Goal: Task Accomplishment & Management: Manage account settings

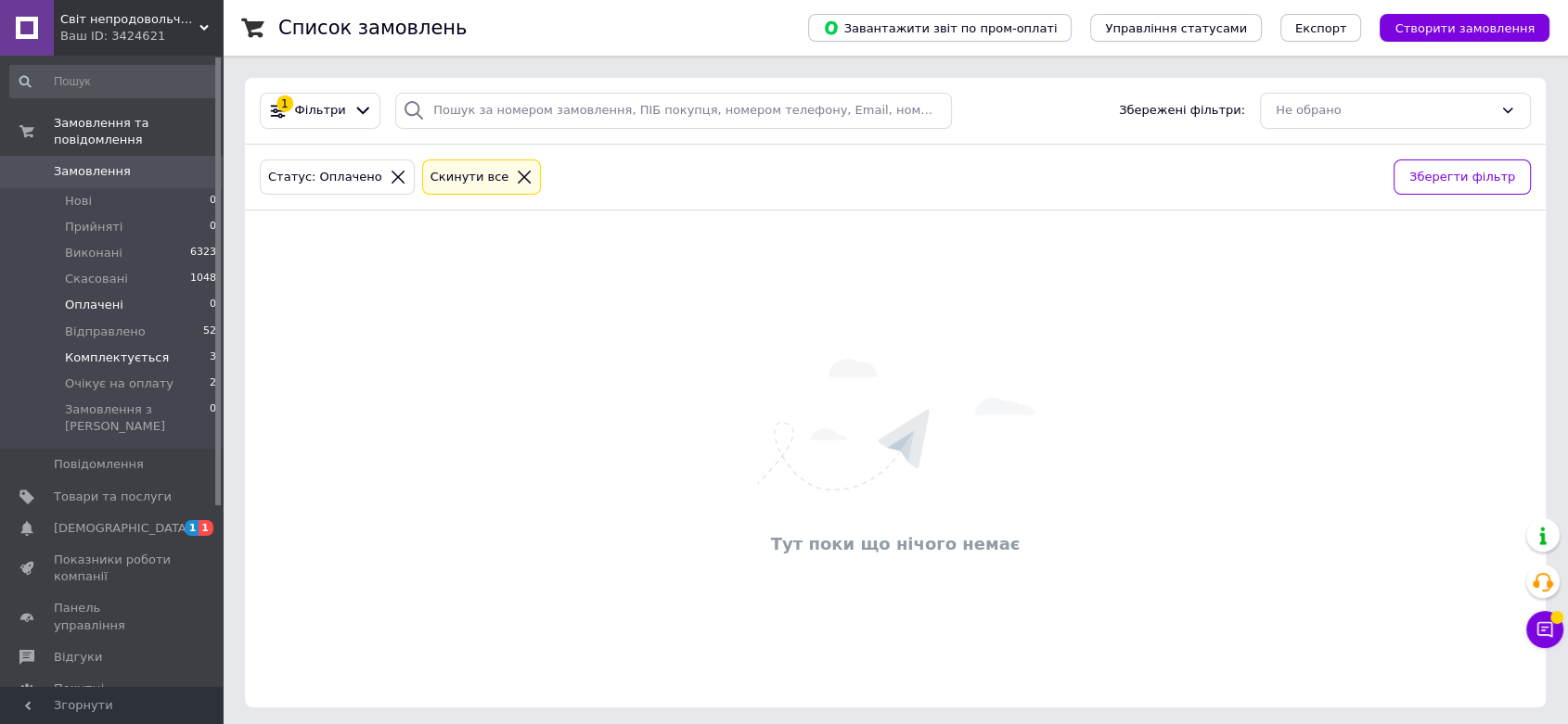
click at [80, 350] on li "Комплектується 3" at bounding box center [113, 358] width 227 height 26
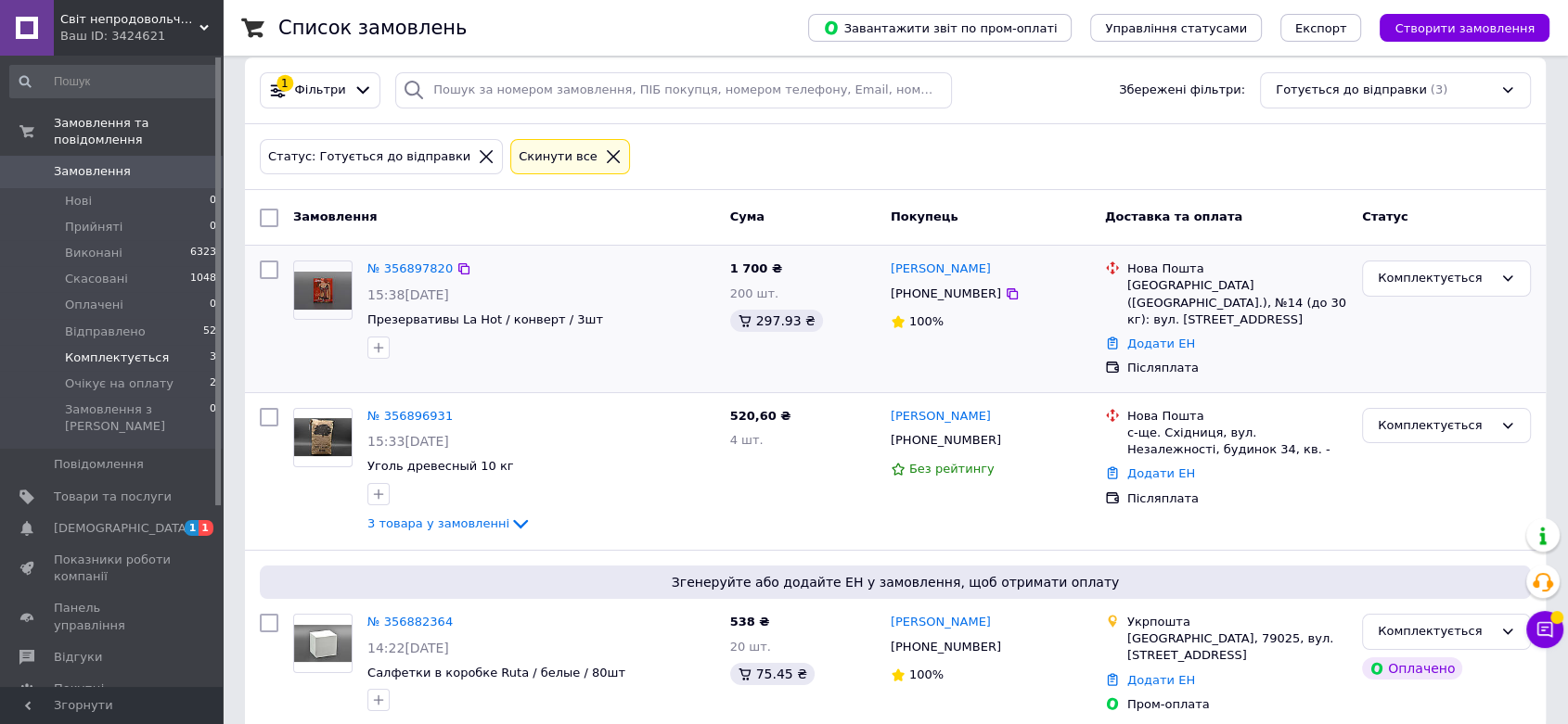
scroll to position [26, 0]
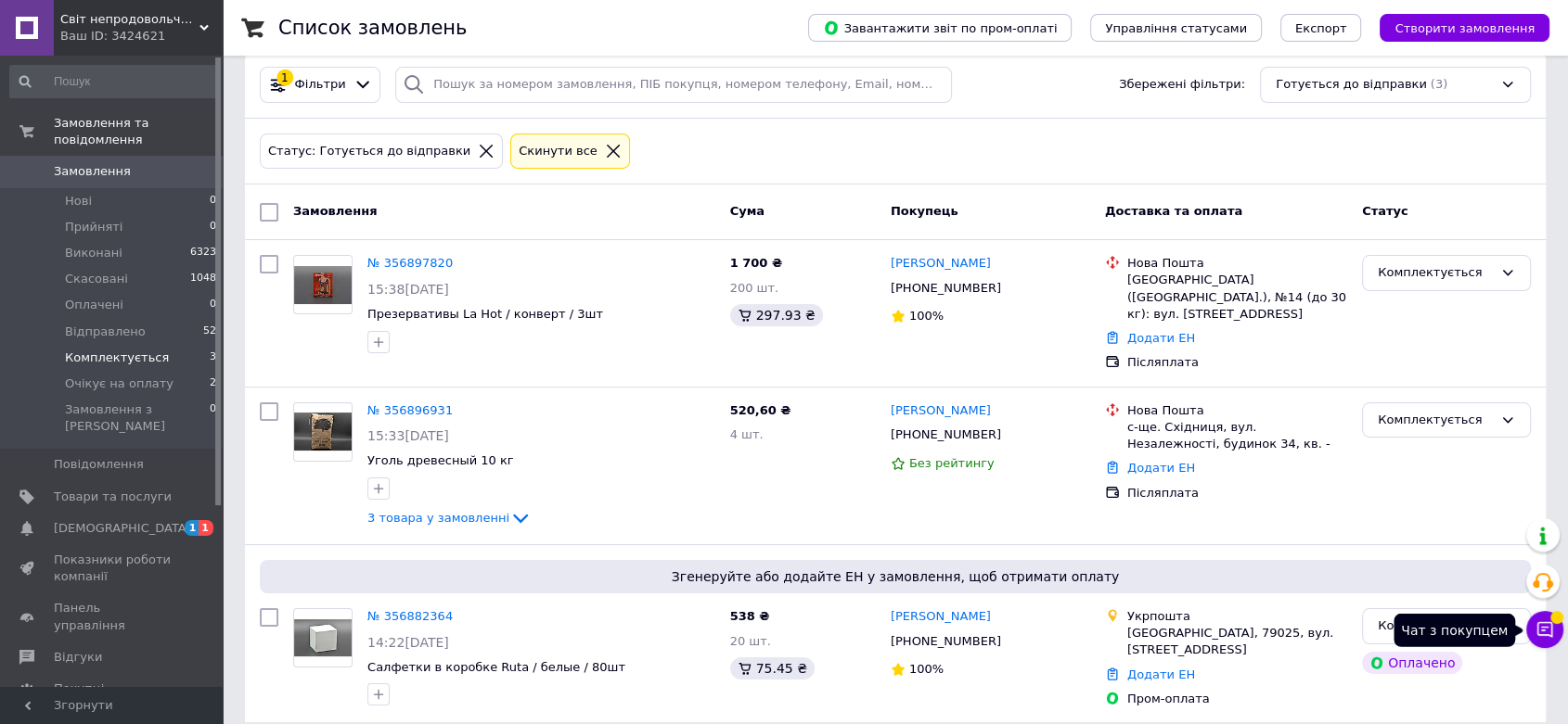
click at [1550, 628] on icon at bounding box center [1545, 629] width 19 height 19
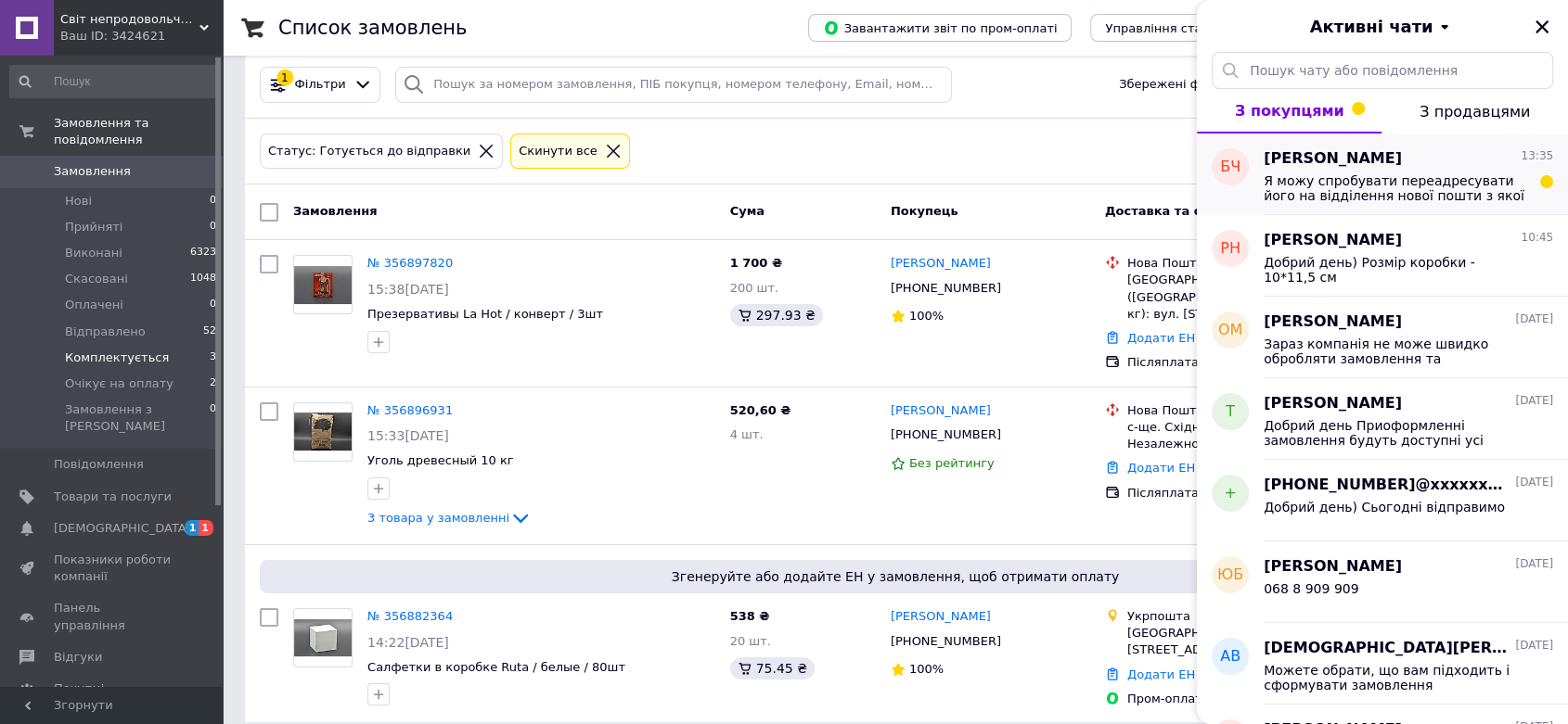
click at [1429, 190] on span "Я можу спробувати переадресувати його на відділення нової пошти з якої ви його …" at bounding box center [1394, 189] width 263 height 30
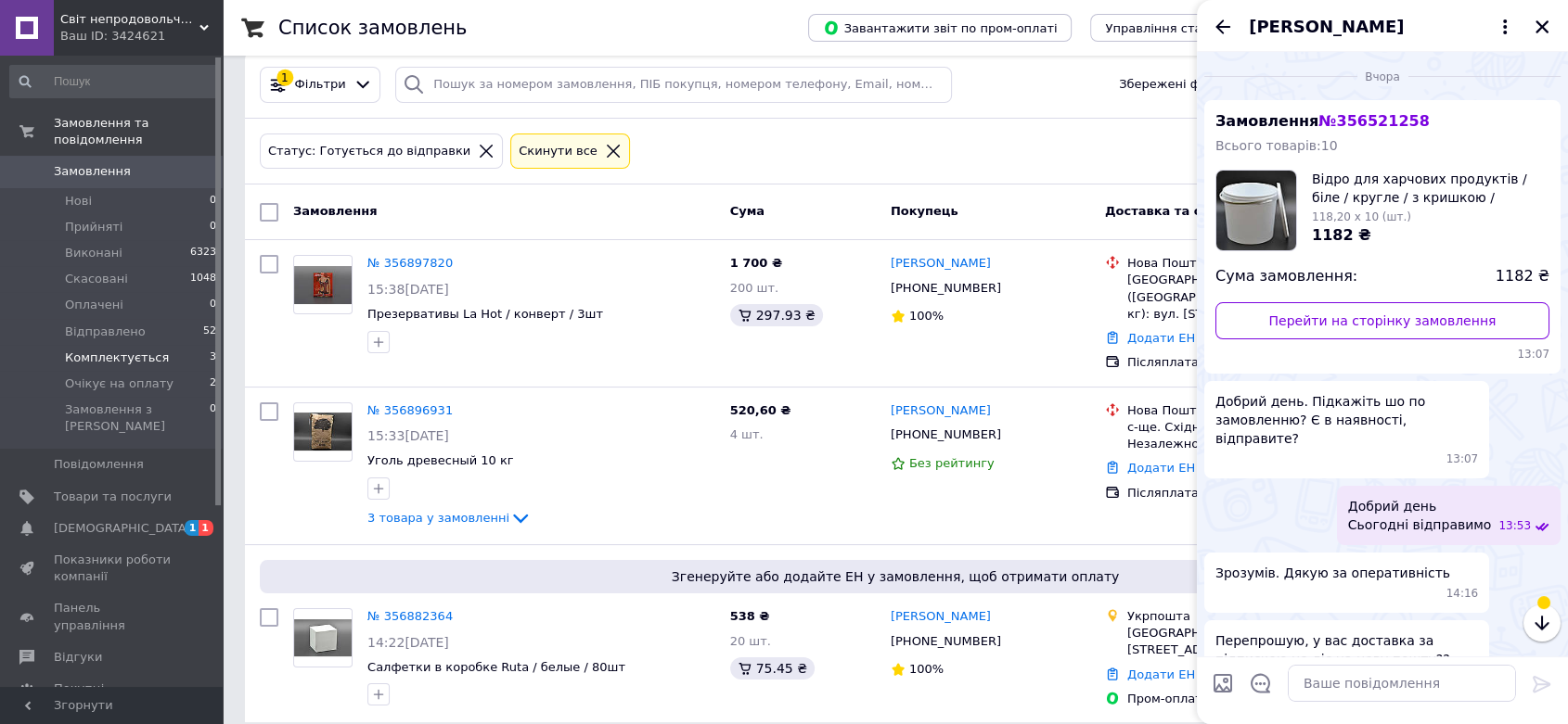
scroll to position [2200, 0]
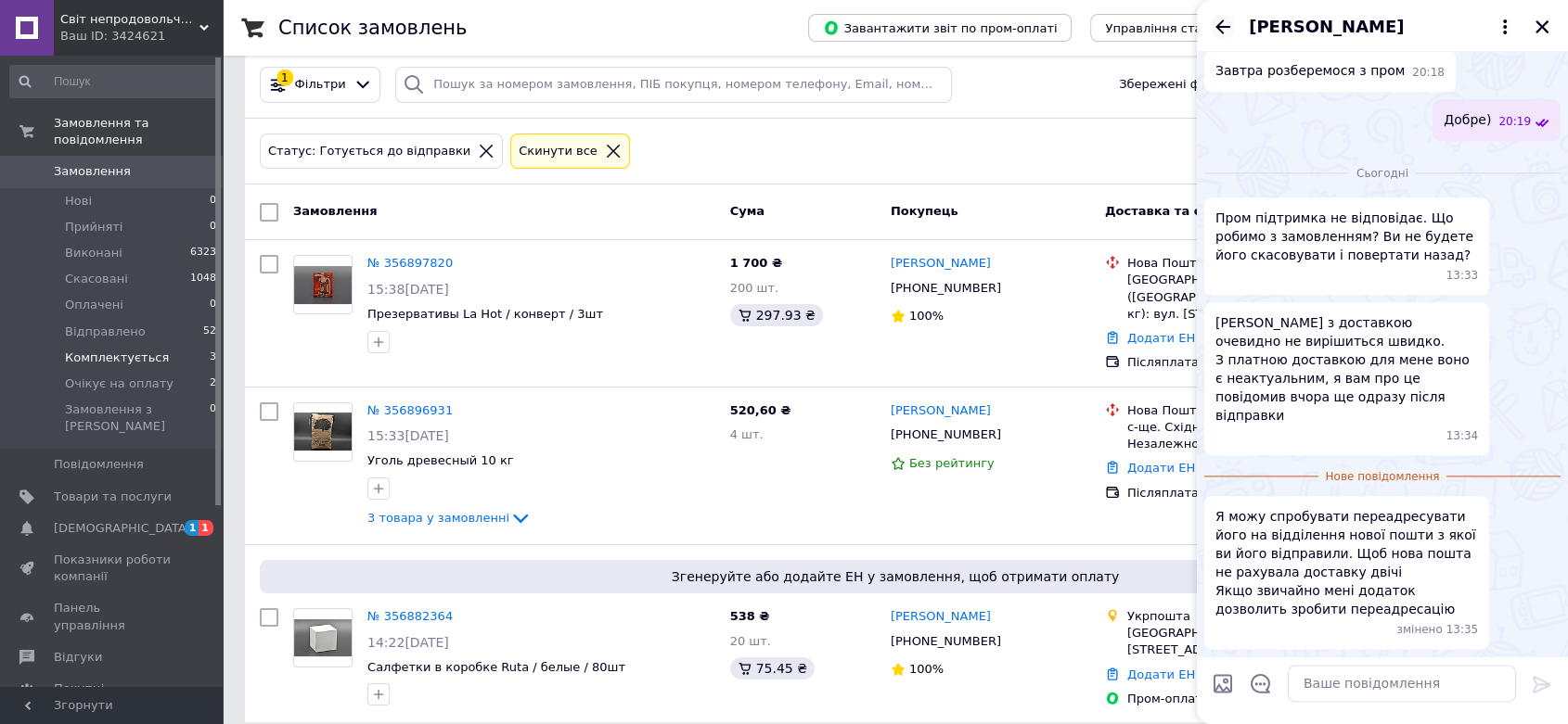
click at [1226, 24] on icon "Назад" at bounding box center [1223, 27] width 22 height 22
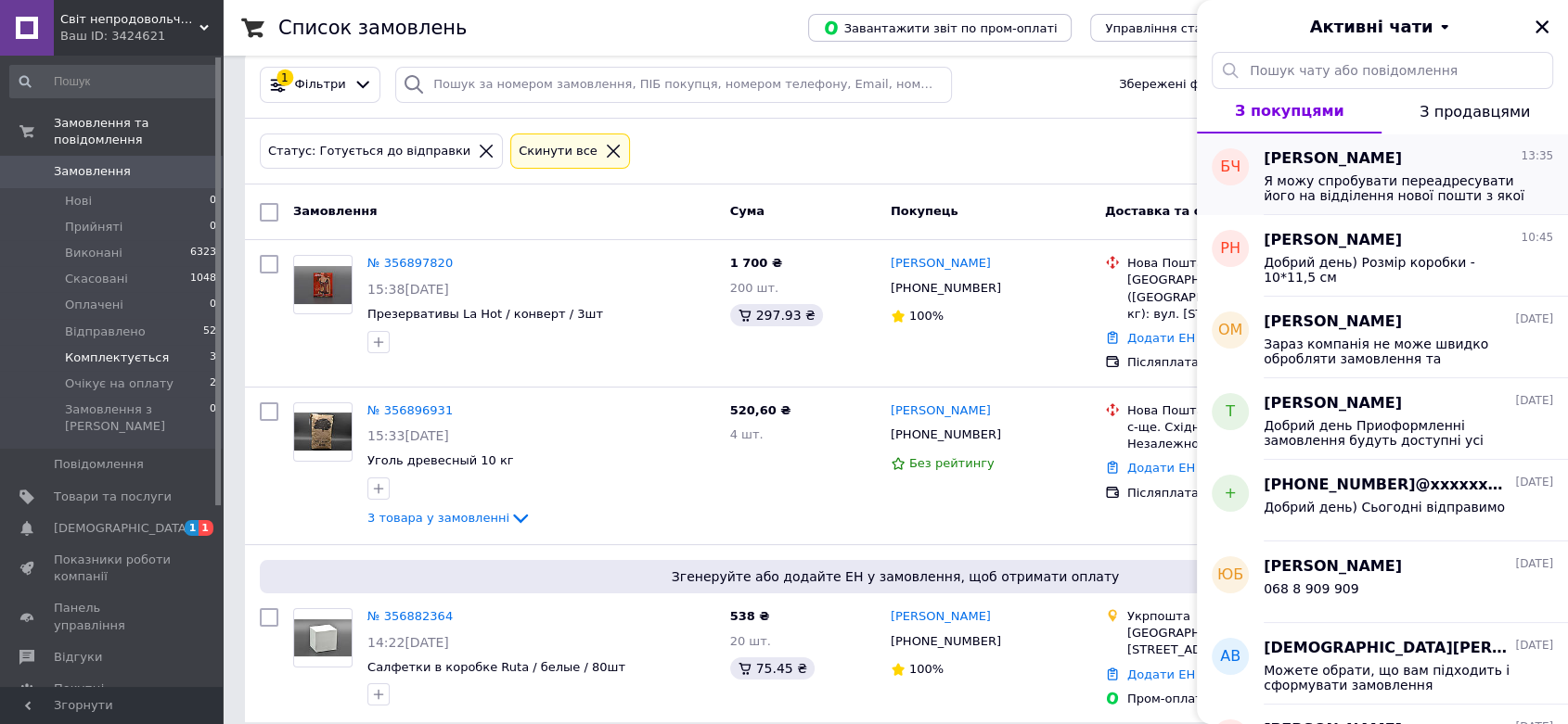
drag, startPoint x: 1326, startPoint y: 220, endPoint x: 1393, endPoint y: 162, distance: 88.6
click at [1393, 162] on div "Богдан Чупряк 13:35" at bounding box center [1407, 159] width 289 height 21
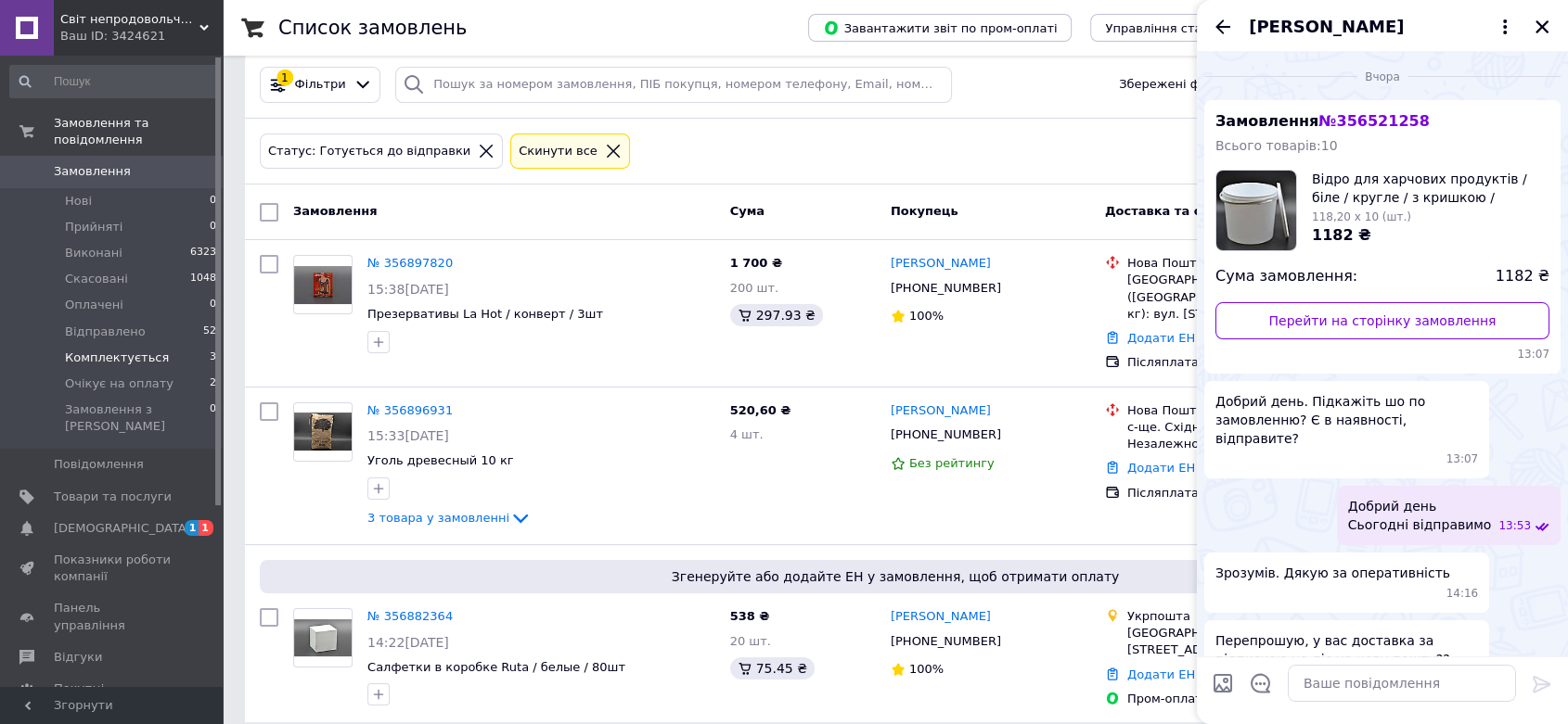
scroll to position [2165, 0]
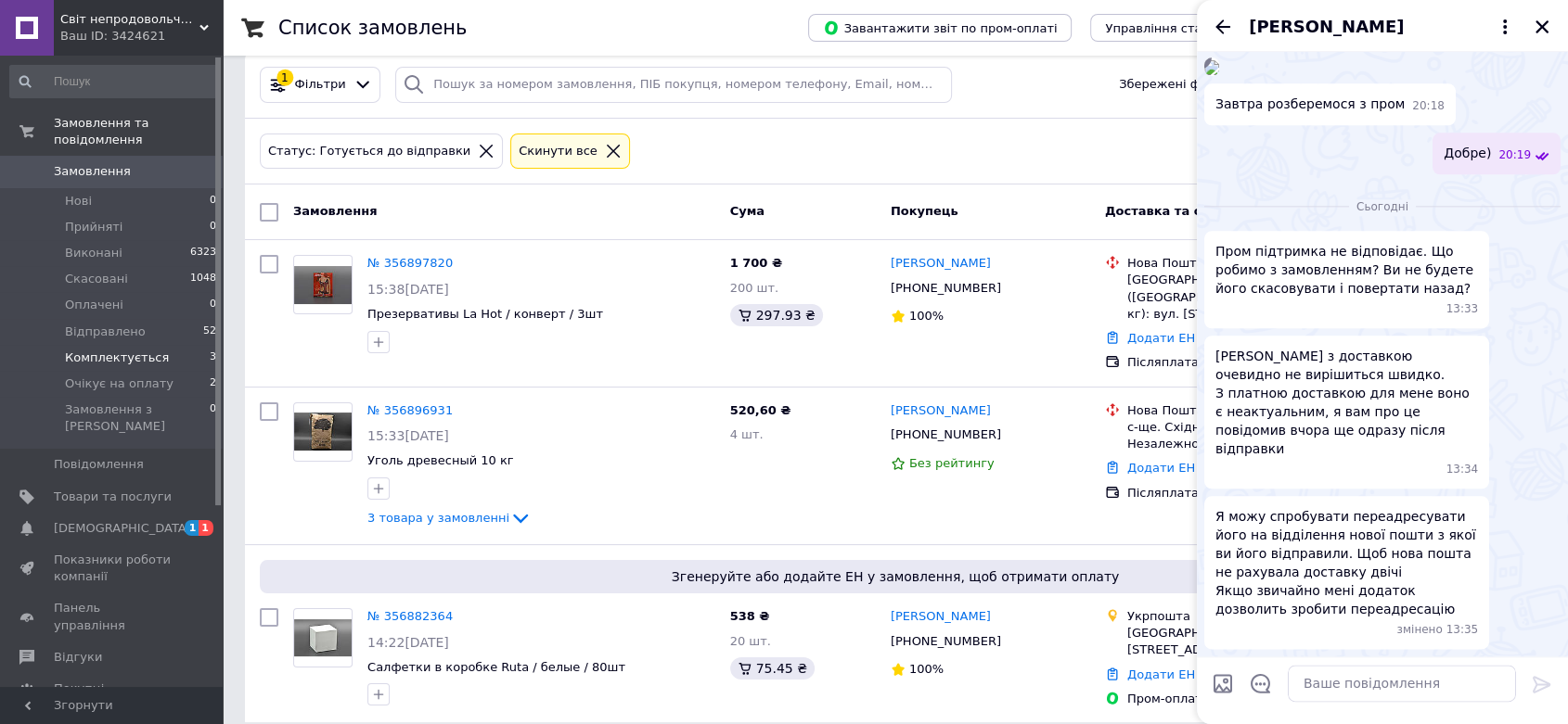
click at [1408, 175] on div "Добре) 20:19" at bounding box center [1382, 153] width 356 height 42
click at [1508, 34] on icon at bounding box center [1505, 27] width 22 height 22
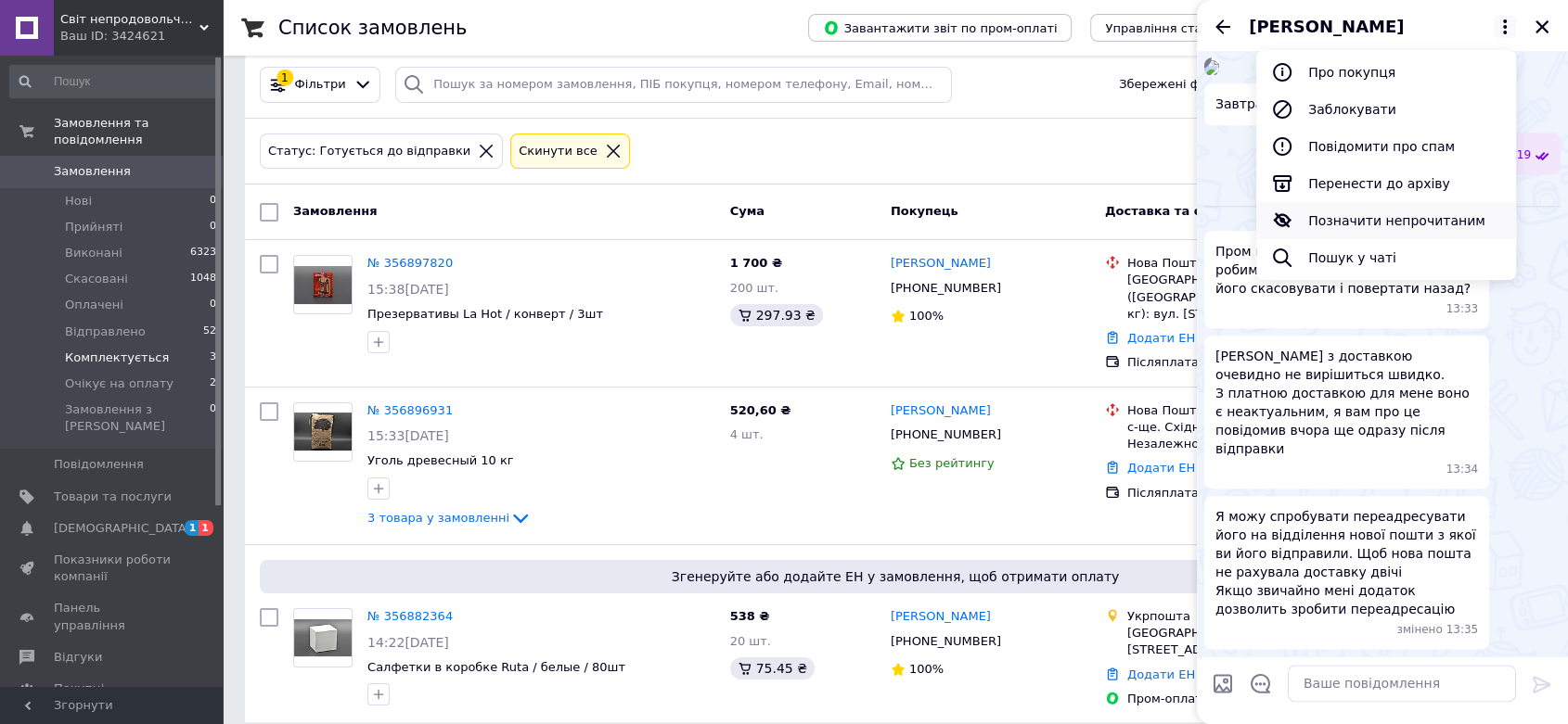
drag, startPoint x: 1458, startPoint y: 222, endPoint x: 1041, endPoint y: 33, distance: 457.8
click at [1457, 222] on button "Позначити непрочитаним" at bounding box center [1385, 220] width 259 height 37
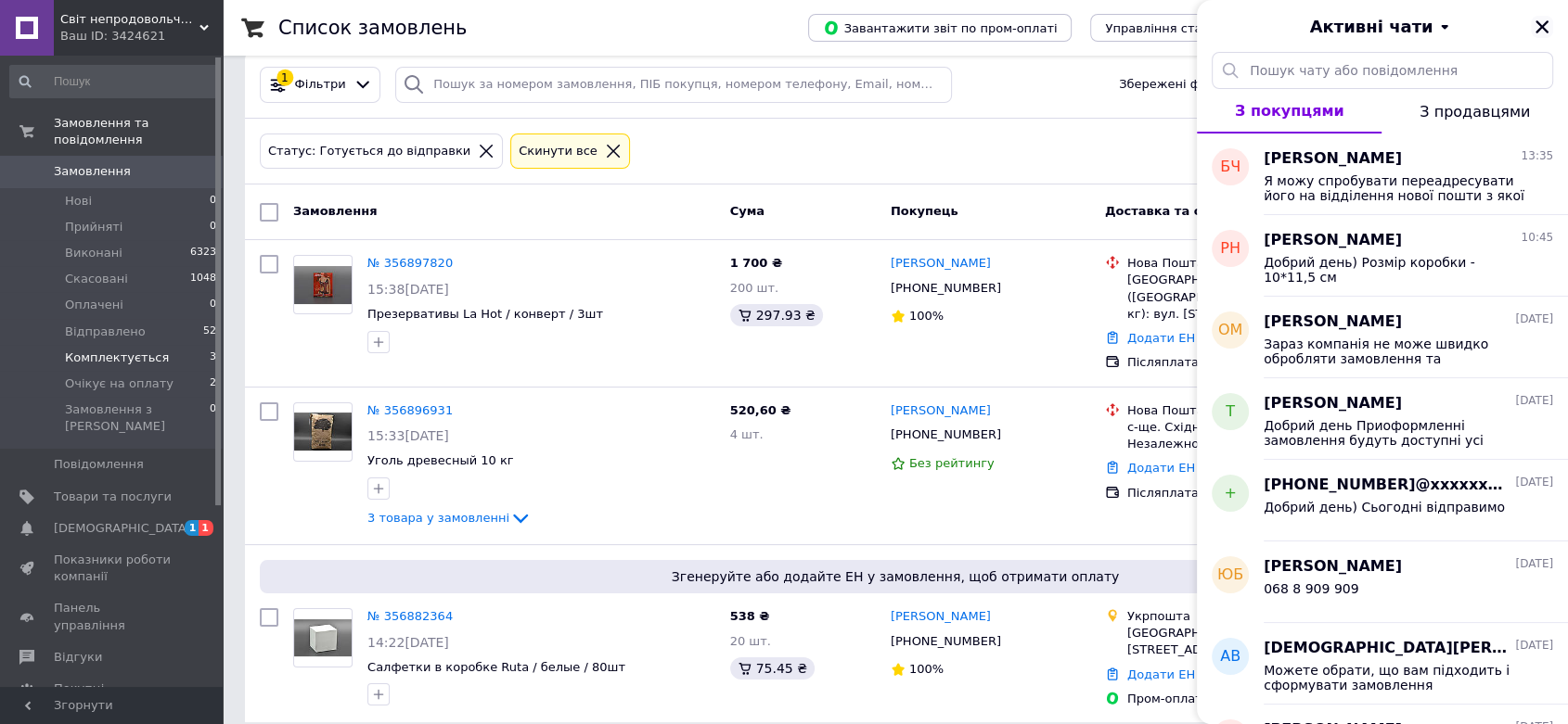
click at [1551, 20] on button "Закрити" at bounding box center [1542, 27] width 22 height 22
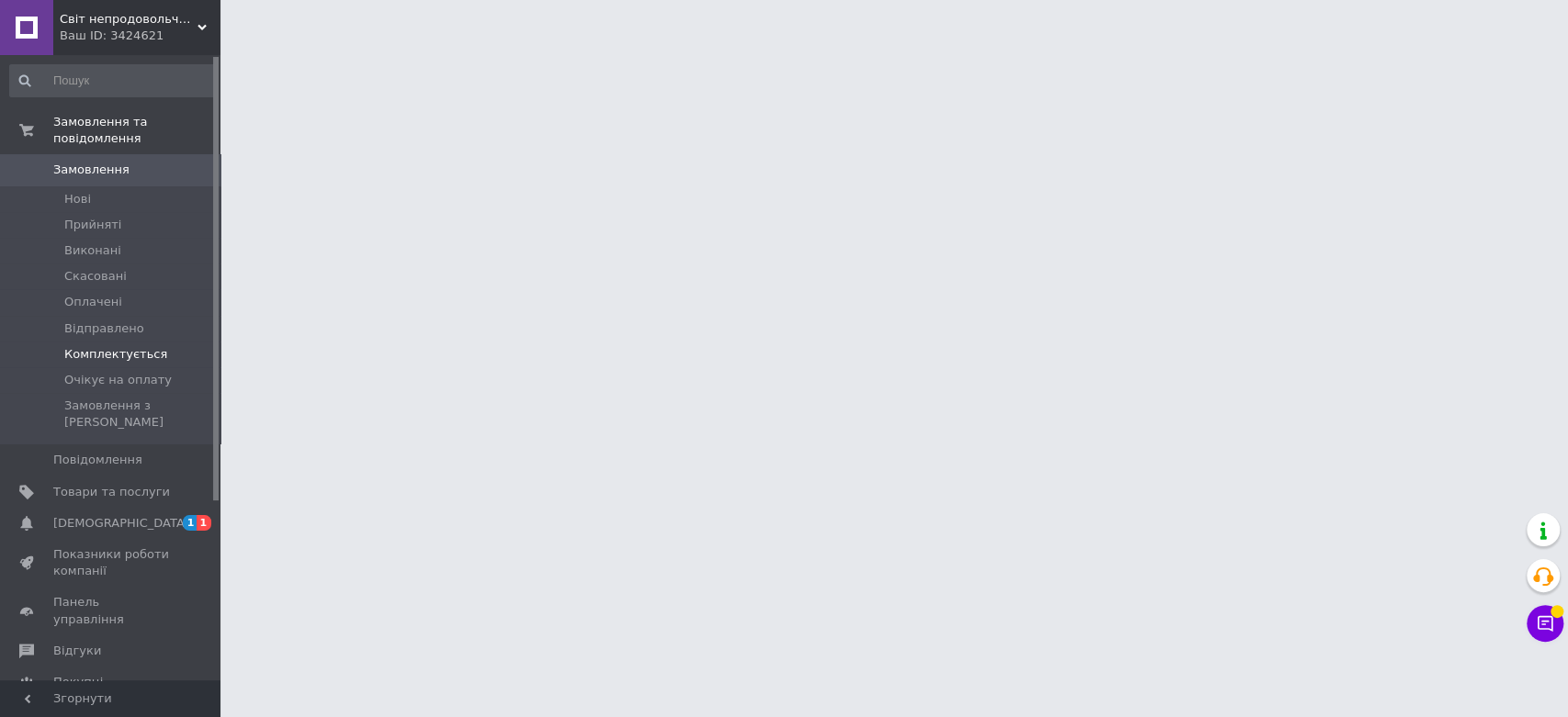
click at [135, 346] on span "Комплектується" at bounding box center [116, 354] width 103 height 17
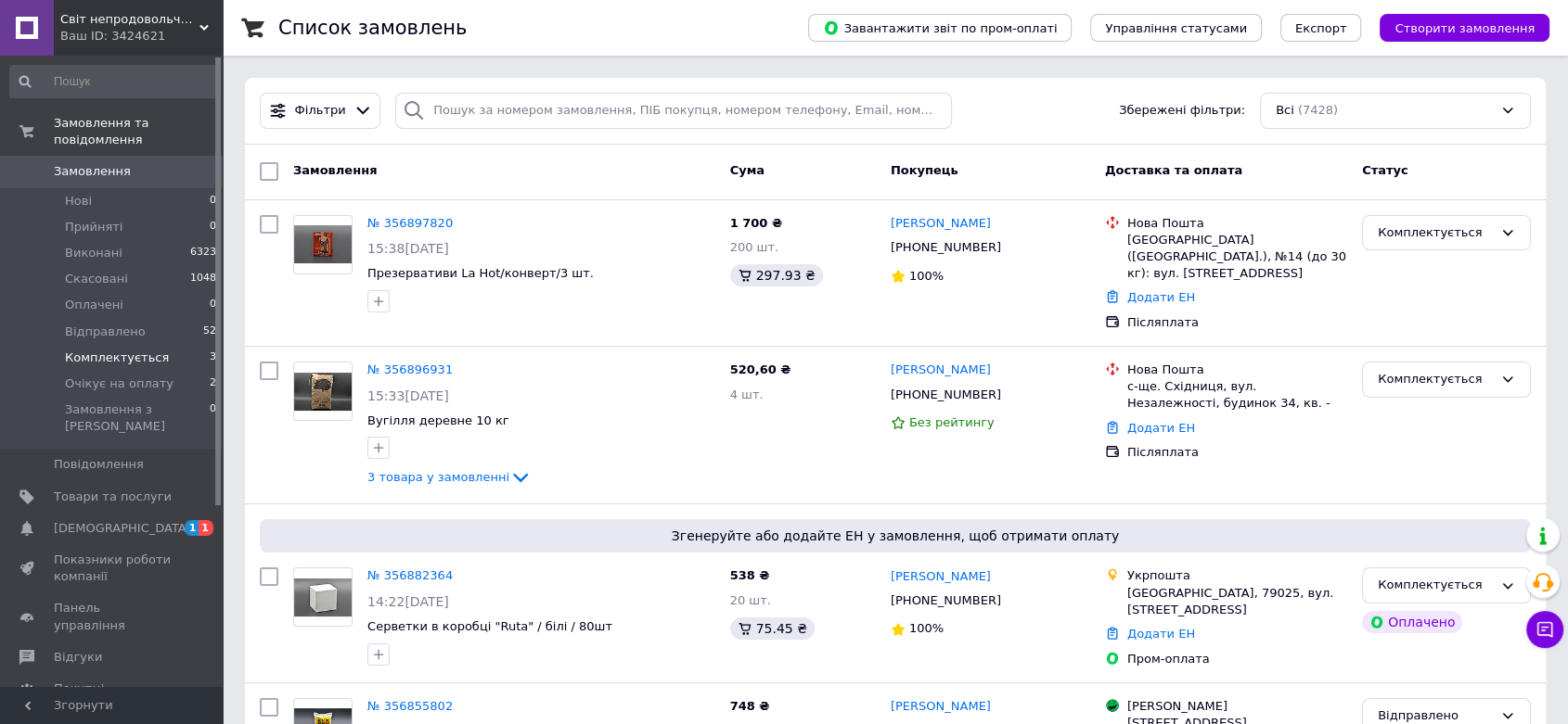
click at [146, 349] on span "Комплектується" at bounding box center [117, 358] width 104 height 17
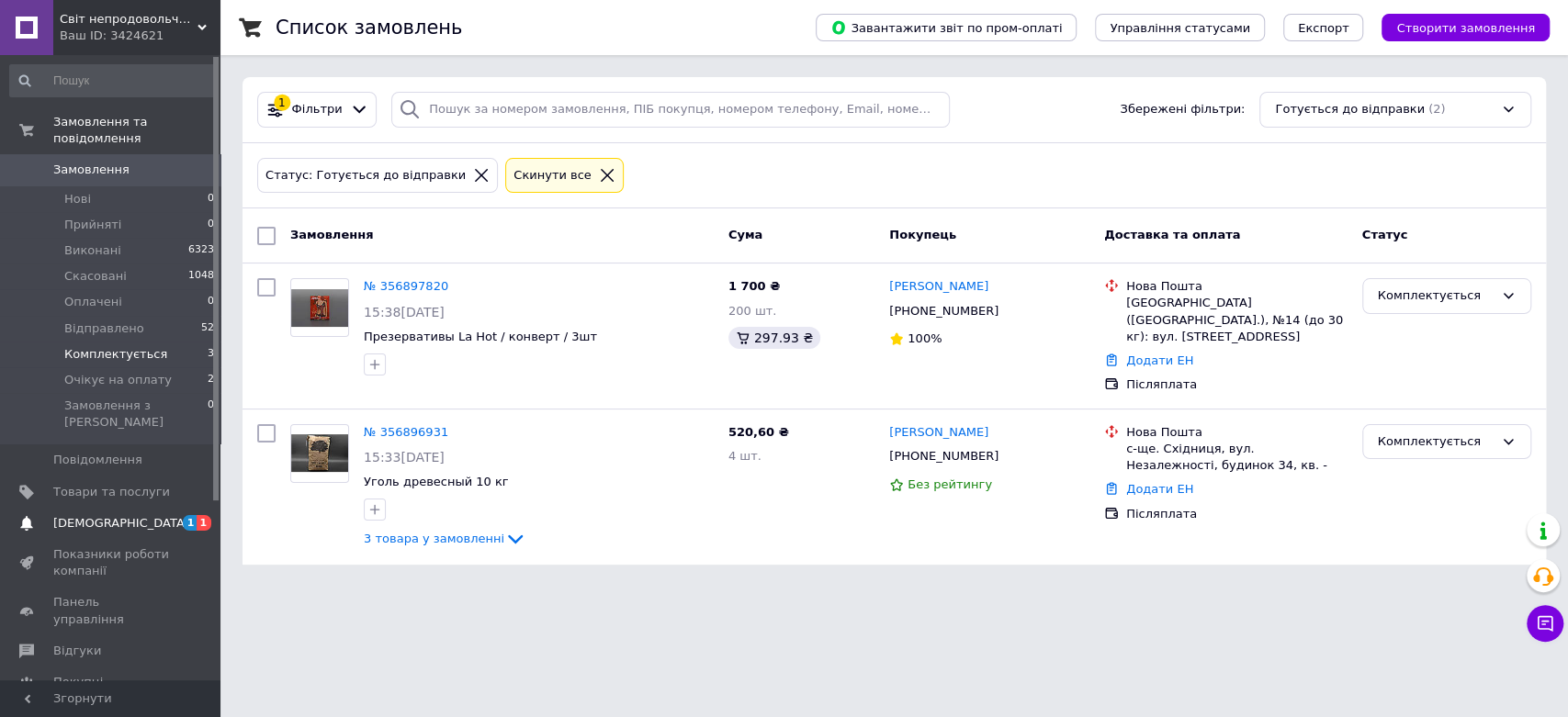
click at [192, 508] on link "Сповіщення 1 1" at bounding box center [112, 524] width 225 height 31
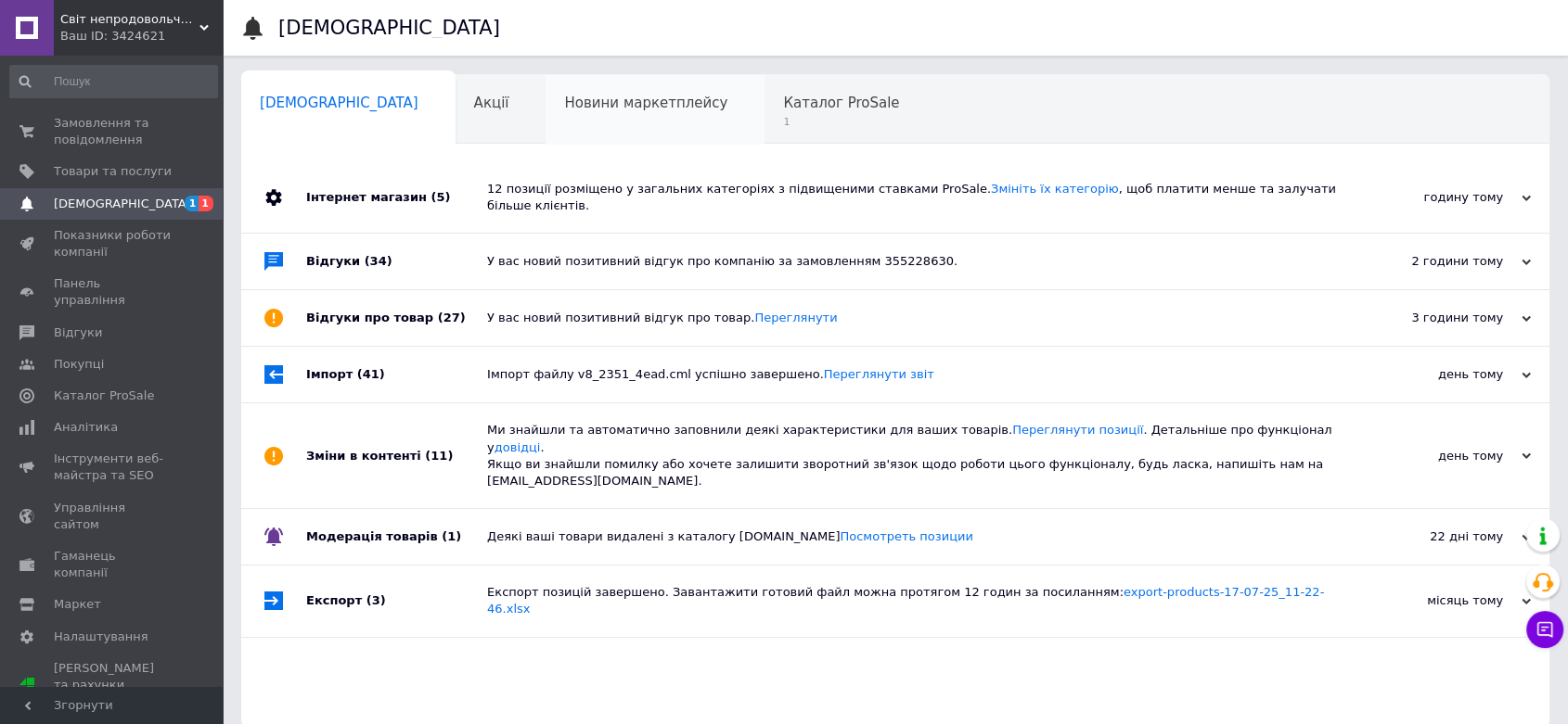
click at [545, 108] on div "Новини маркетплейсу 0" at bounding box center [654, 111] width 219 height 71
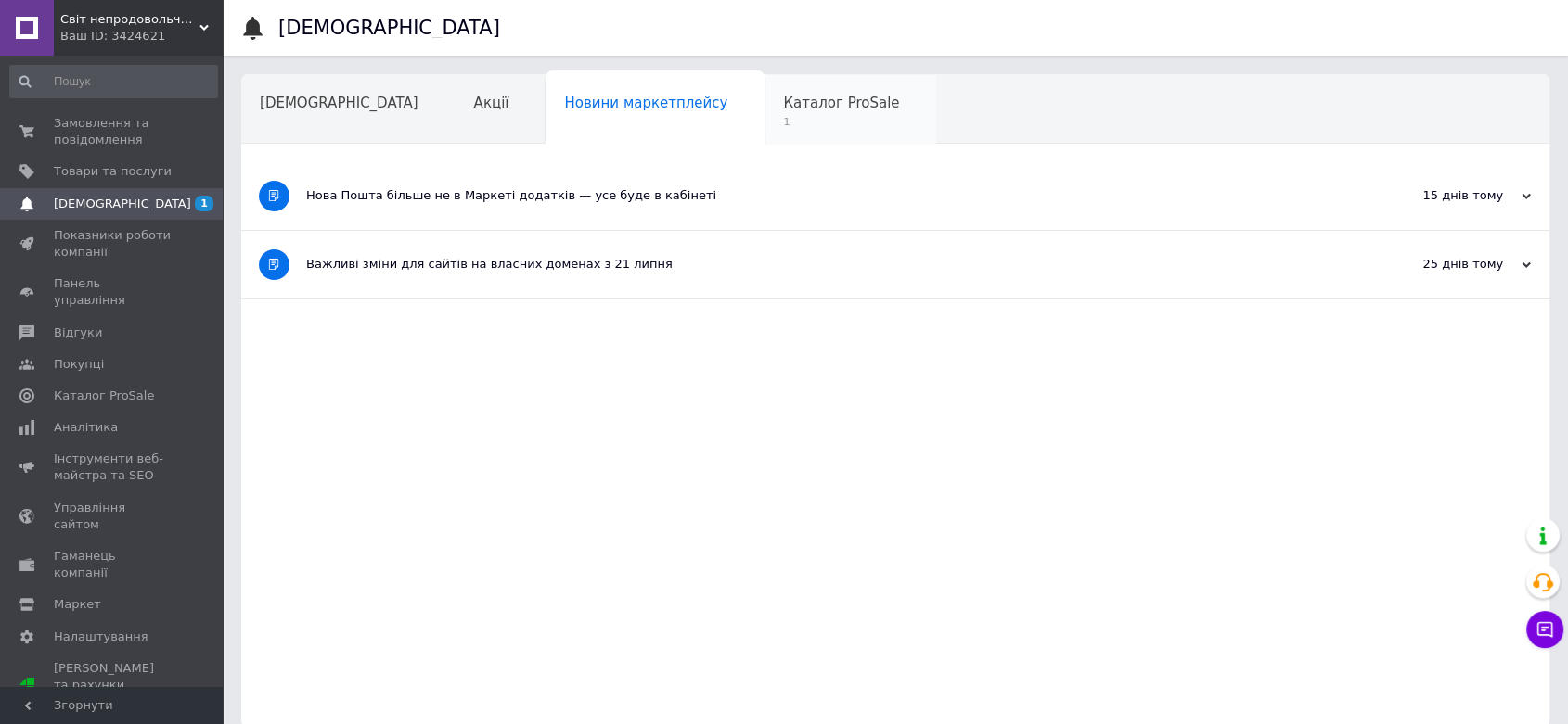
click at [783, 102] on span "Каталог ProSale" at bounding box center [841, 103] width 116 height 17
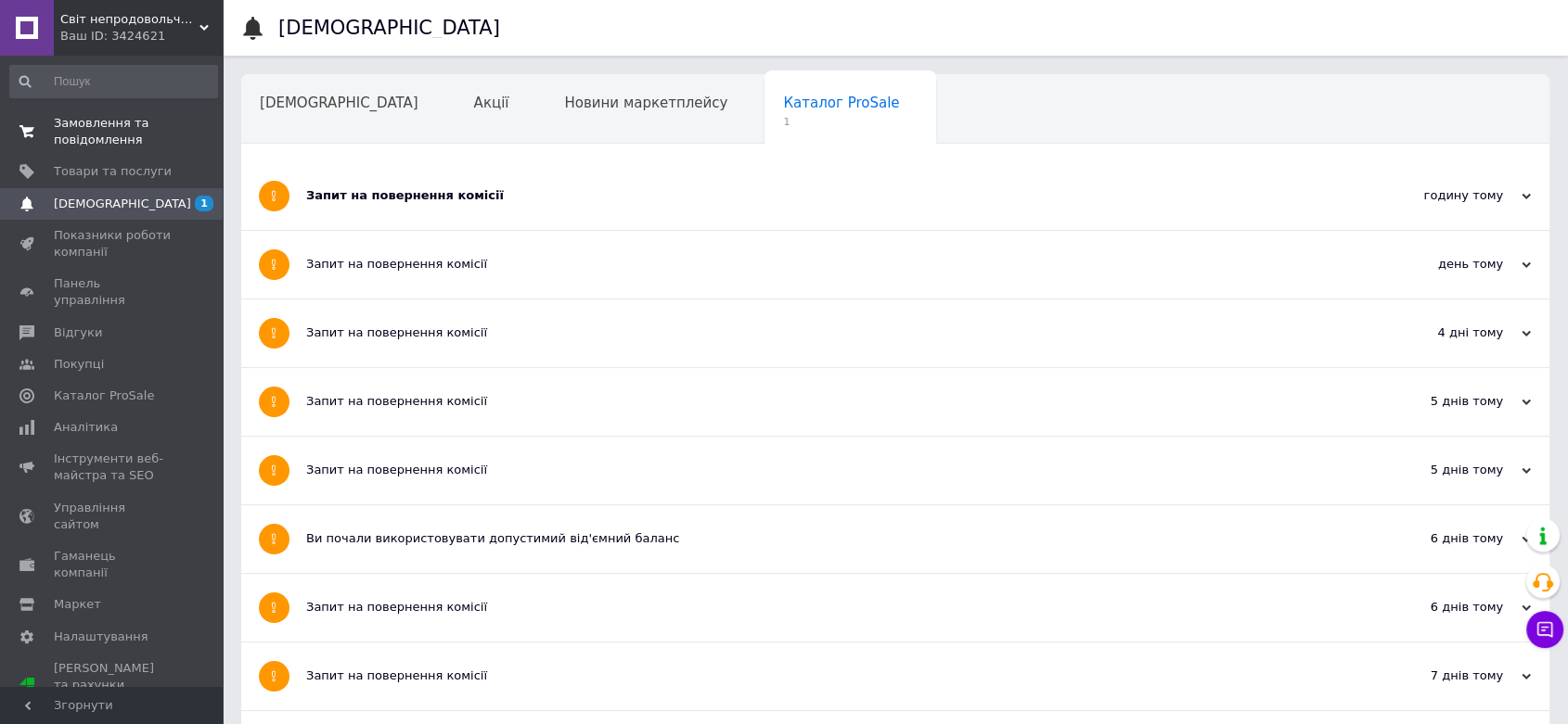
click at [83, 144] on span "Замовлення та повідомлення" at bounding box center [113, 132] width 118 height 33
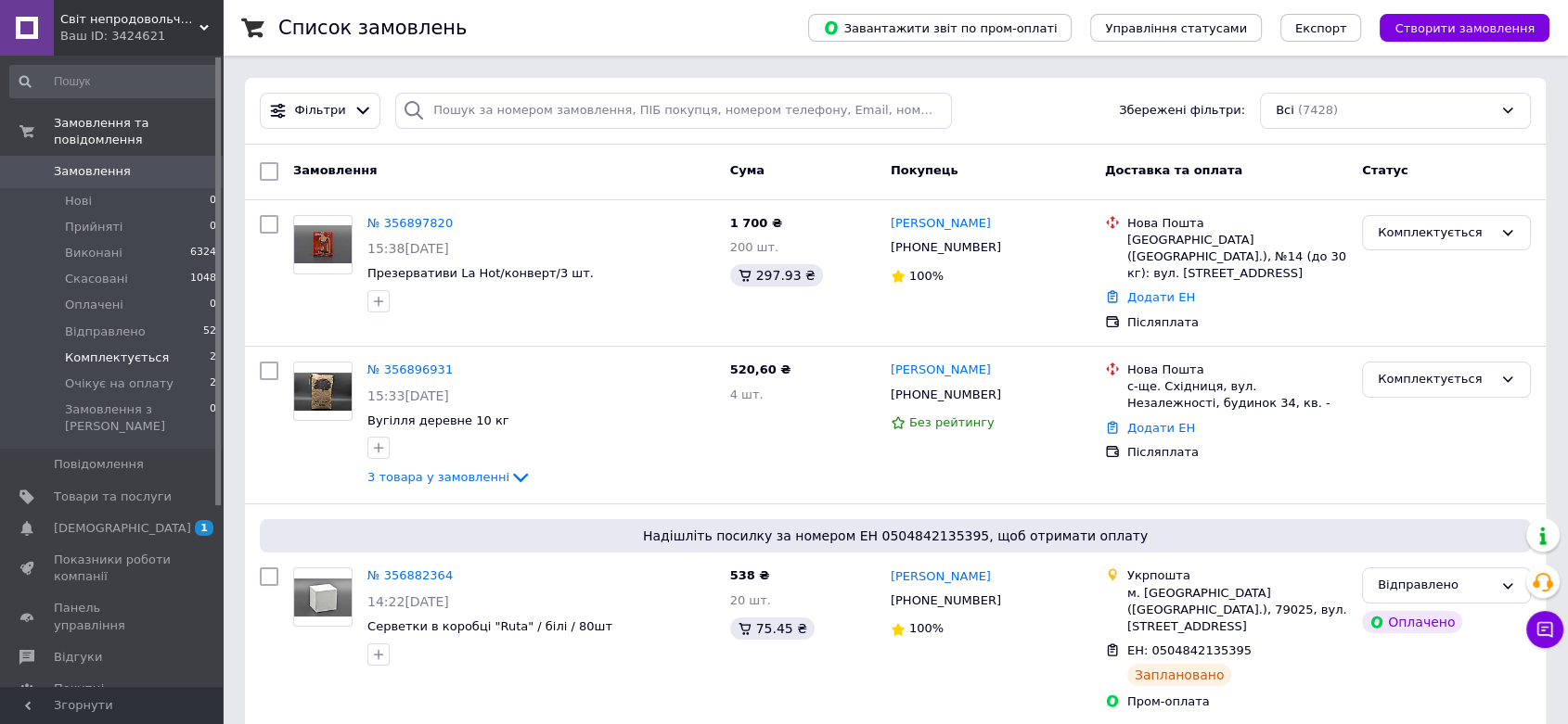
click at [113, 349] on span "Комплектується" at bounding box center [117, 358] width 104 height 17
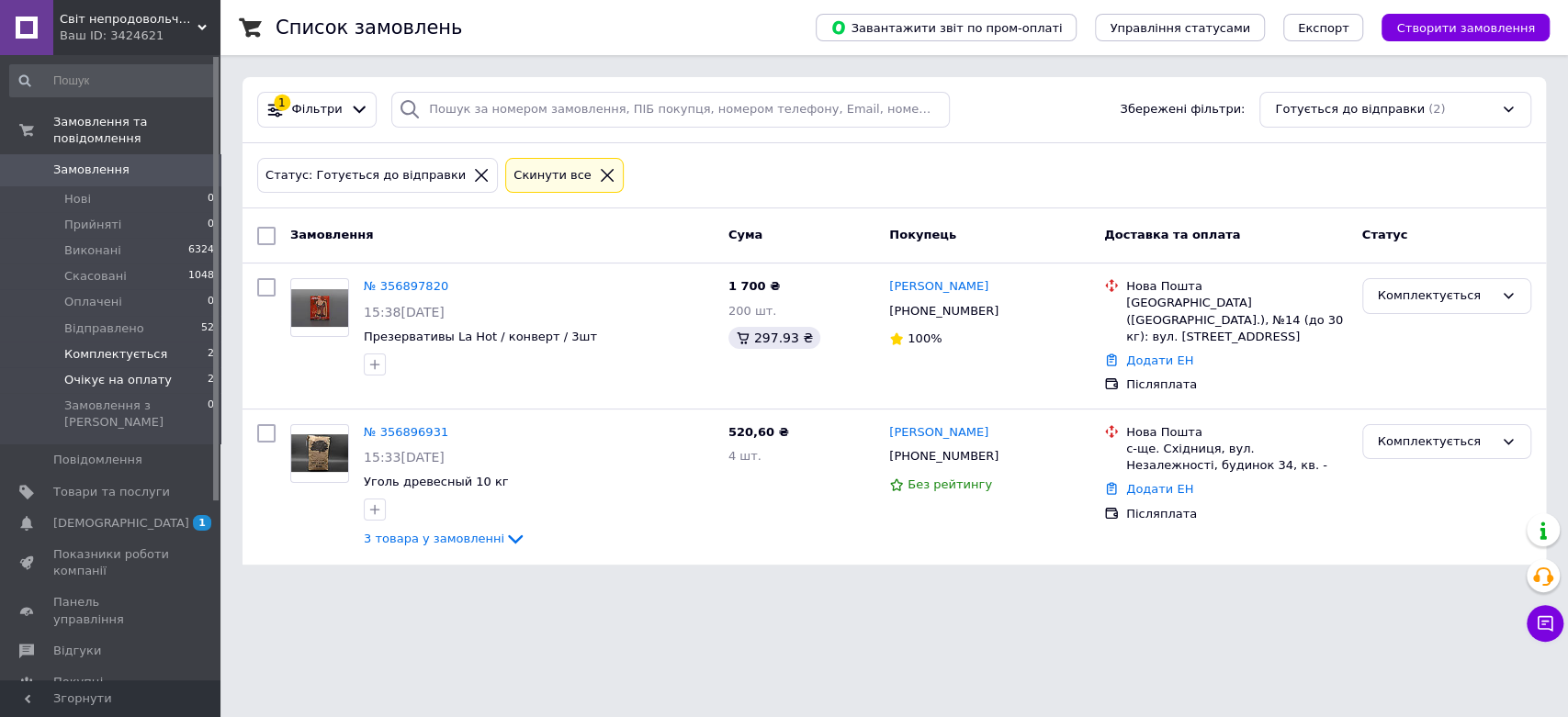
click at [146, 372] on span "Очікує на оплату" at bounding box center [118, 380] width 108 height 17
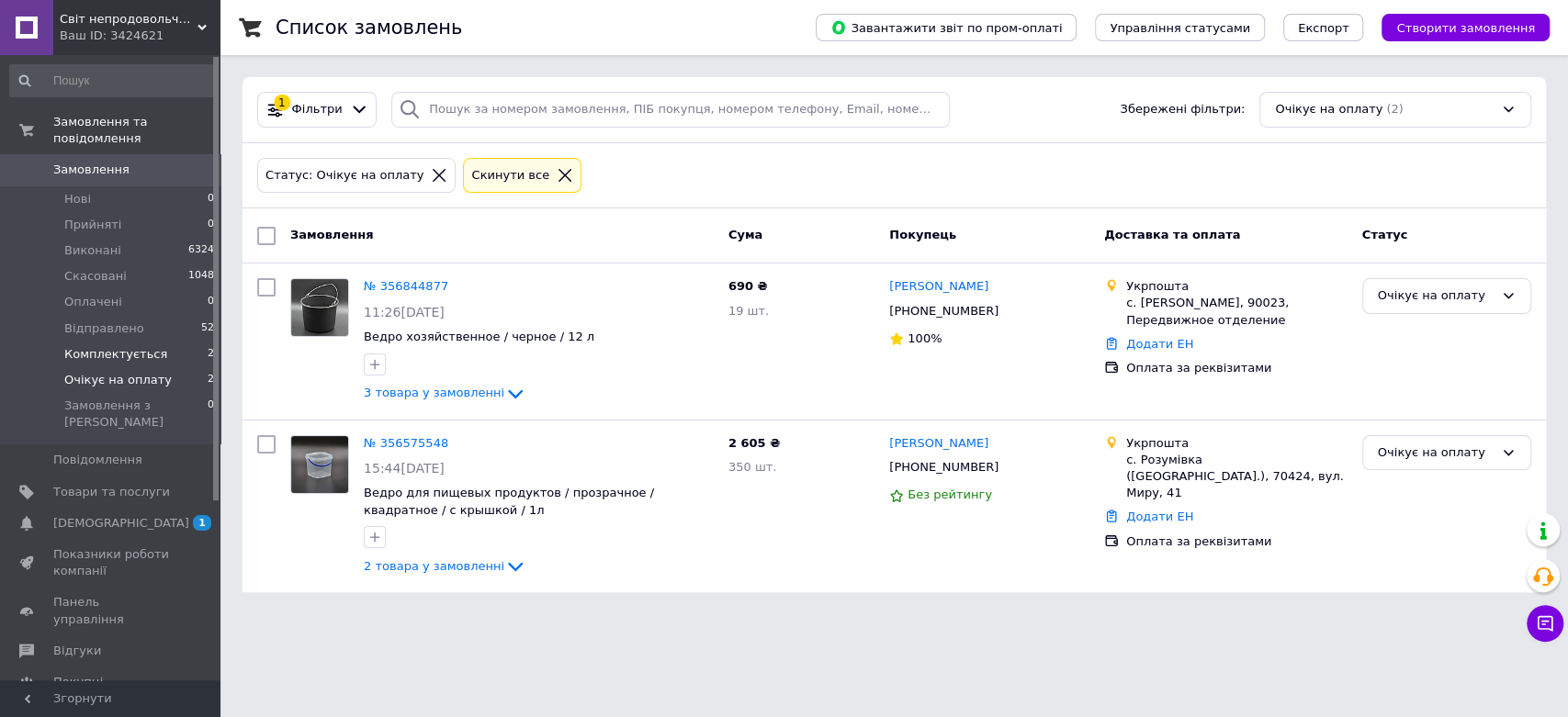
click at [181, 341] on li "Комплектується 2" at bounding box center [112, 354] width 225 height 26
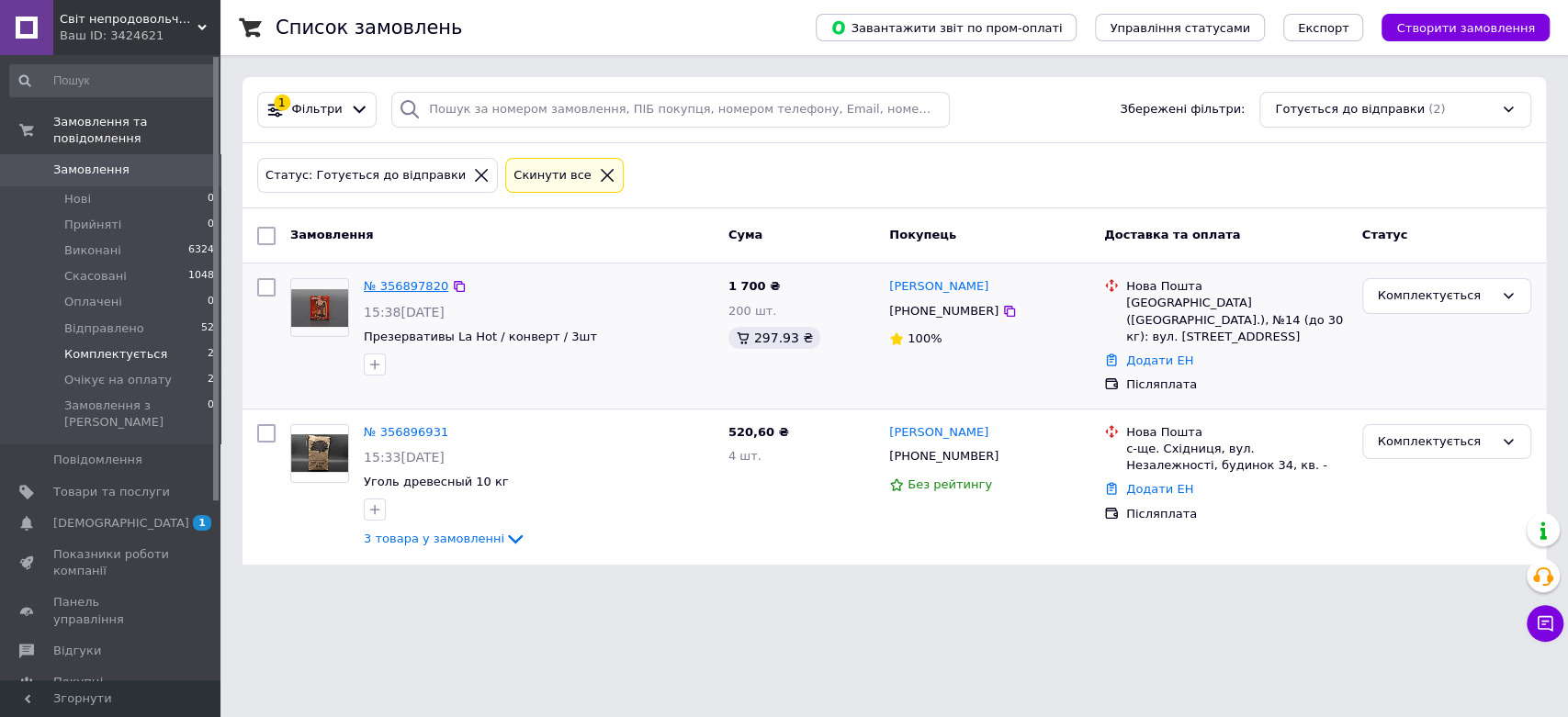
click at [401, 288] on link "№ 356897820" at bounding box center [406, 285] width 85 height 14
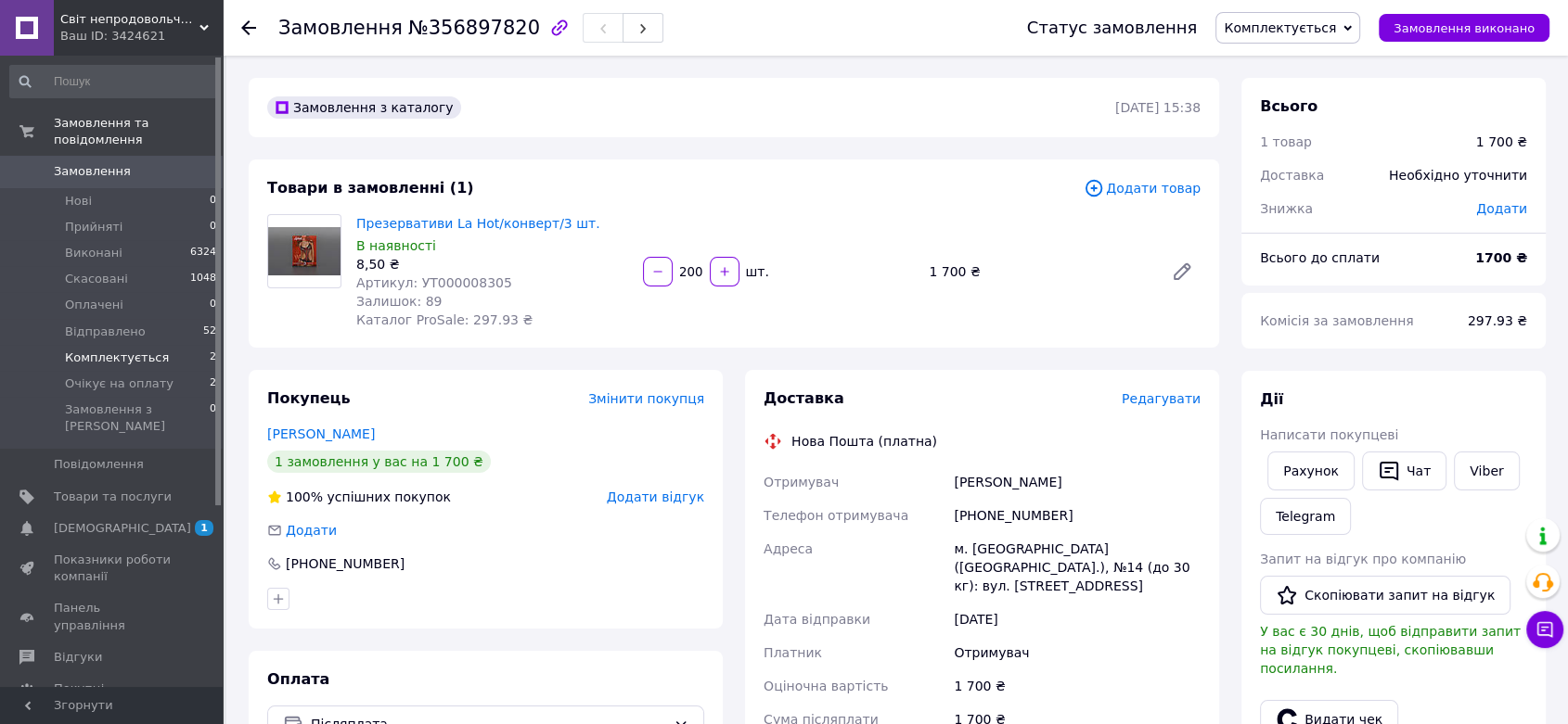
click at [157, 345] on li "Комплектується 2" at bounding box center [113, 358] width 227 height 26
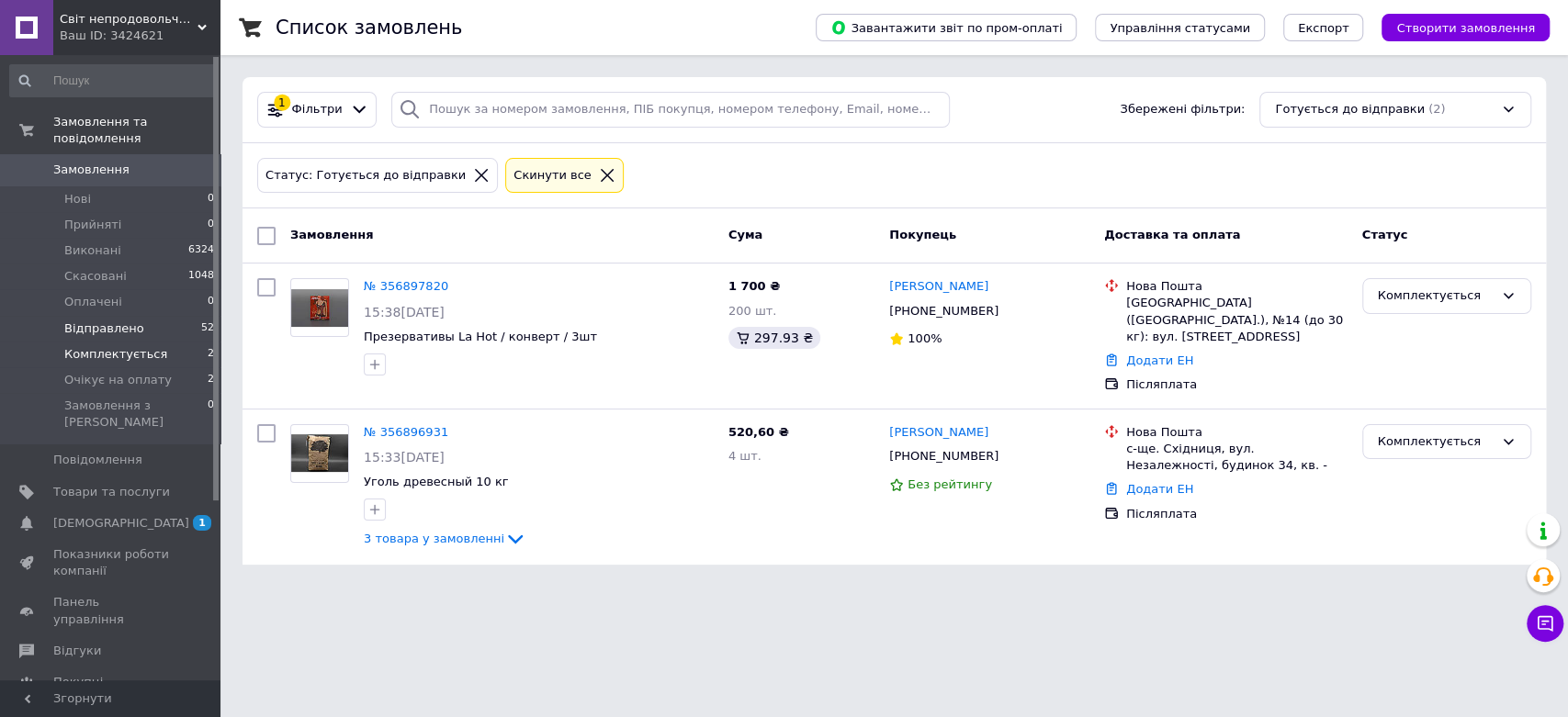
click at [201, 320] on span "52" at bounding box center [207, 329] width 13 height 17
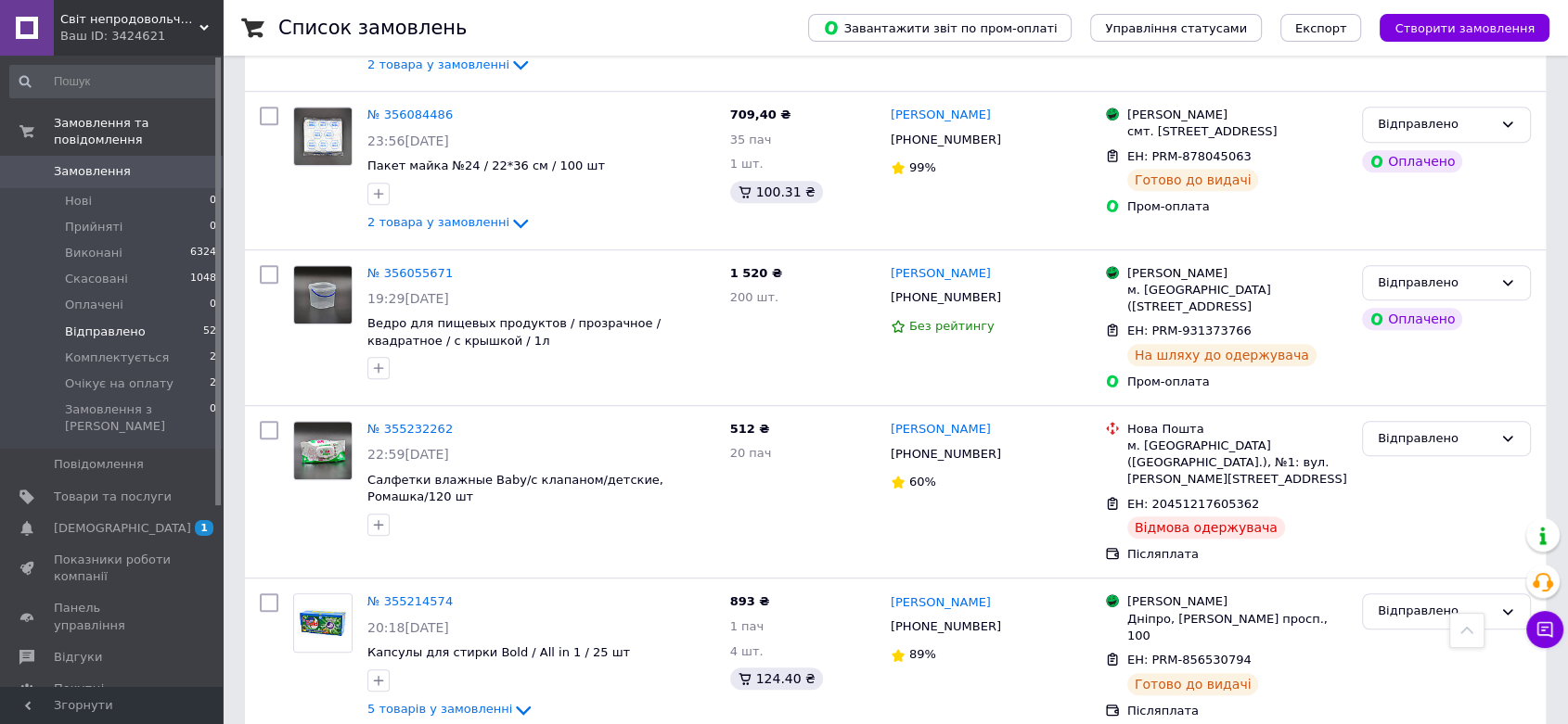
scroll to position [8100, 0]
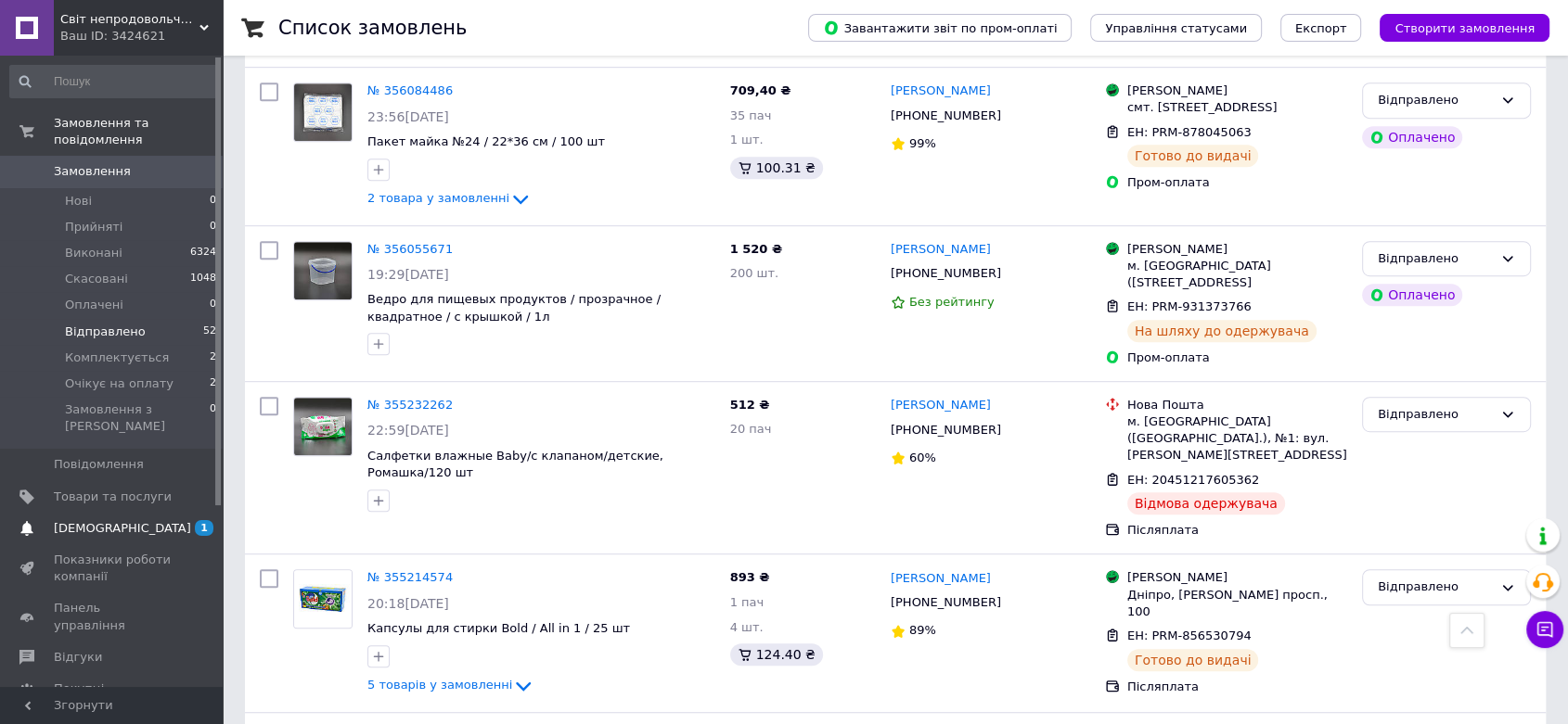
click at [147, 520] on span "[DEMOGRAPHIC_DATA]" at bounding box center [113, 529] width 118 height 17
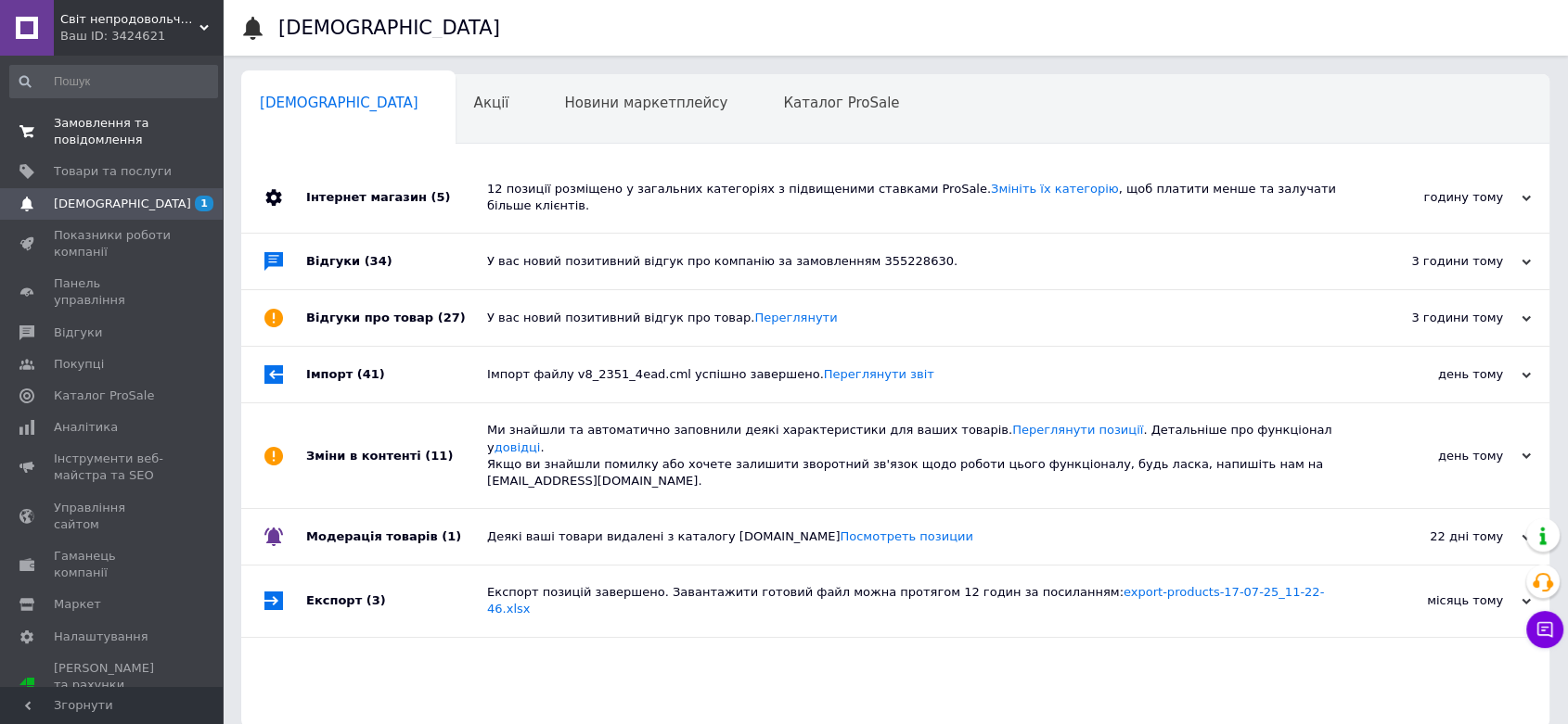
click at [81, 123] on span "Замовлення та повідомлення" at bounding box center [113, 132] width 118 height 33
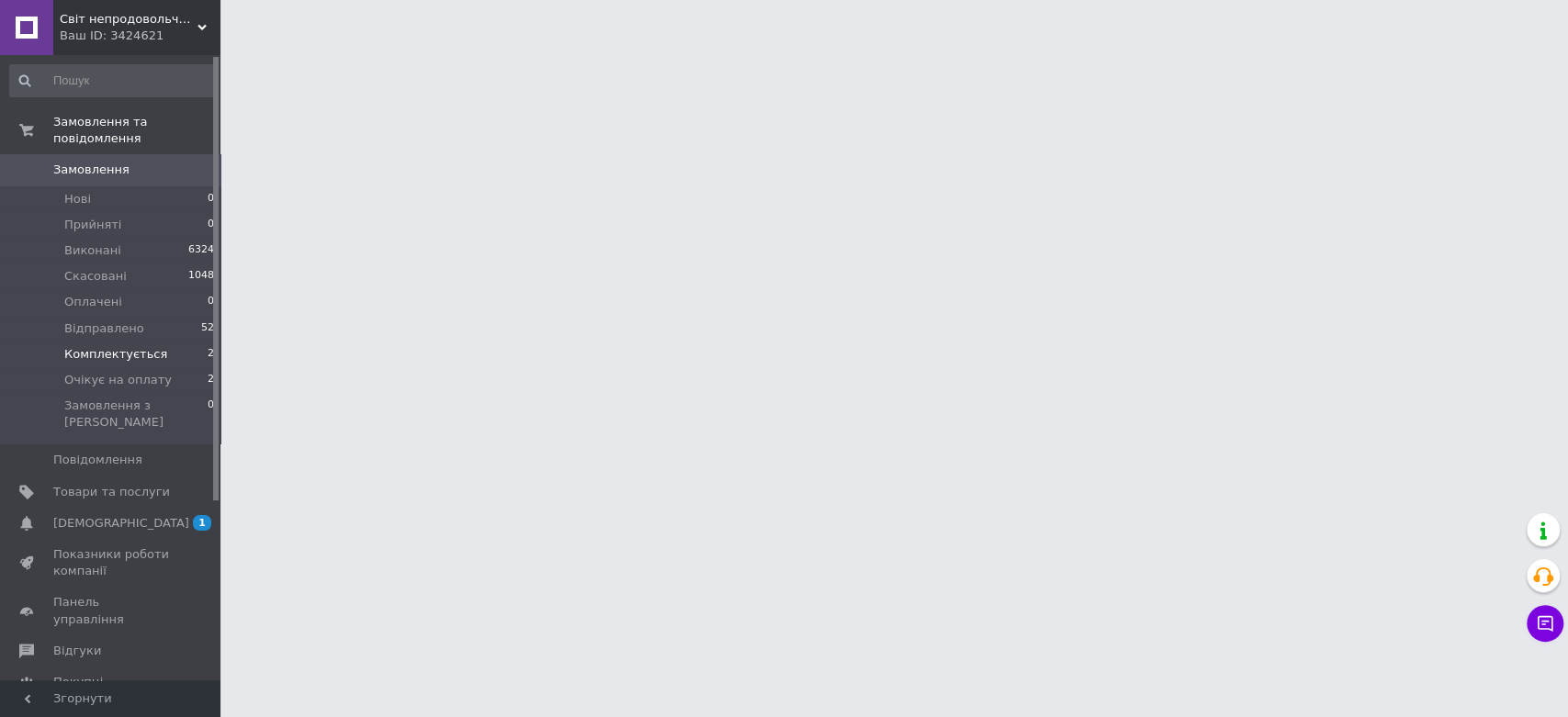
click at [121, 346] on span "Комплектується" at bounding box center [116, 354] width 103 height 17
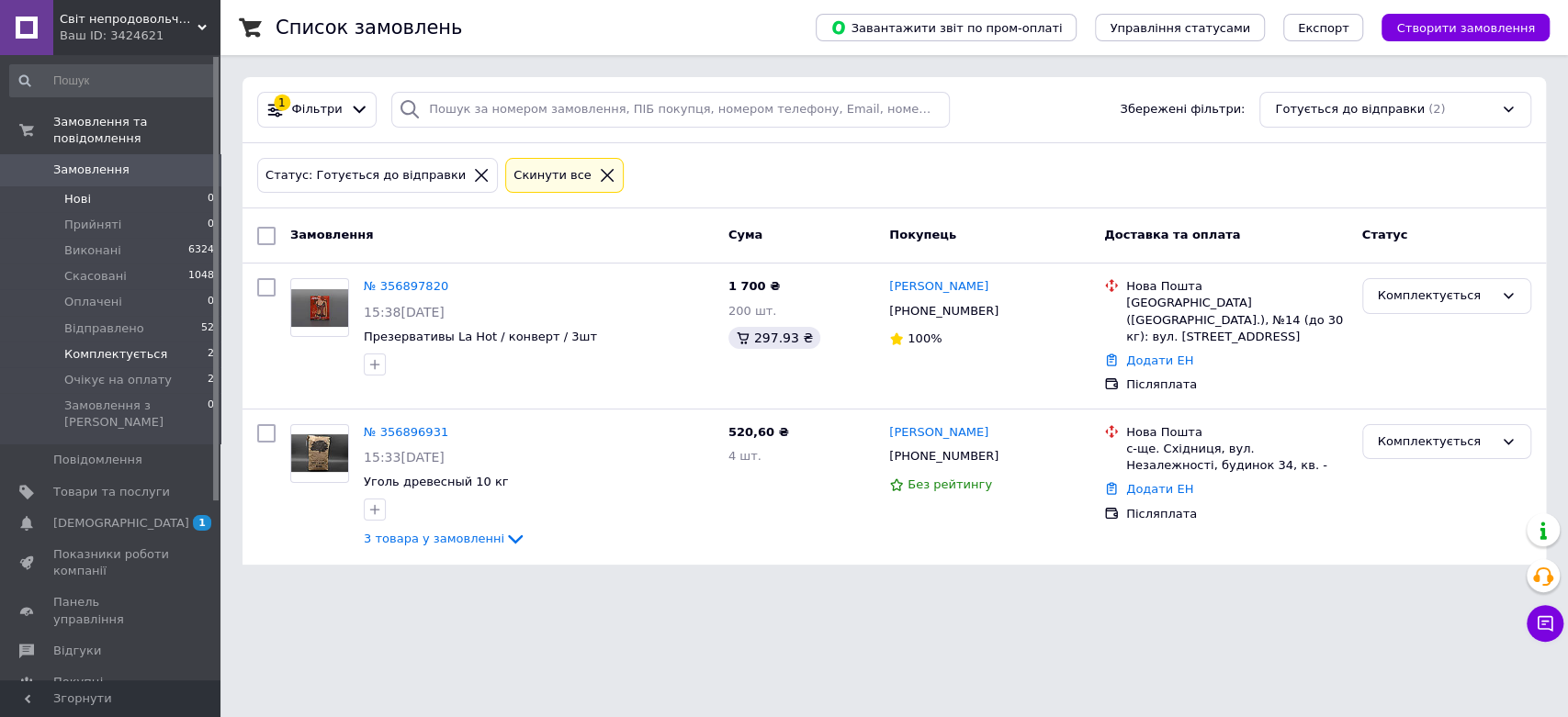
click at [53, 186] on li "Нові 0" at bounding box center [112, 199] width 225 height 26
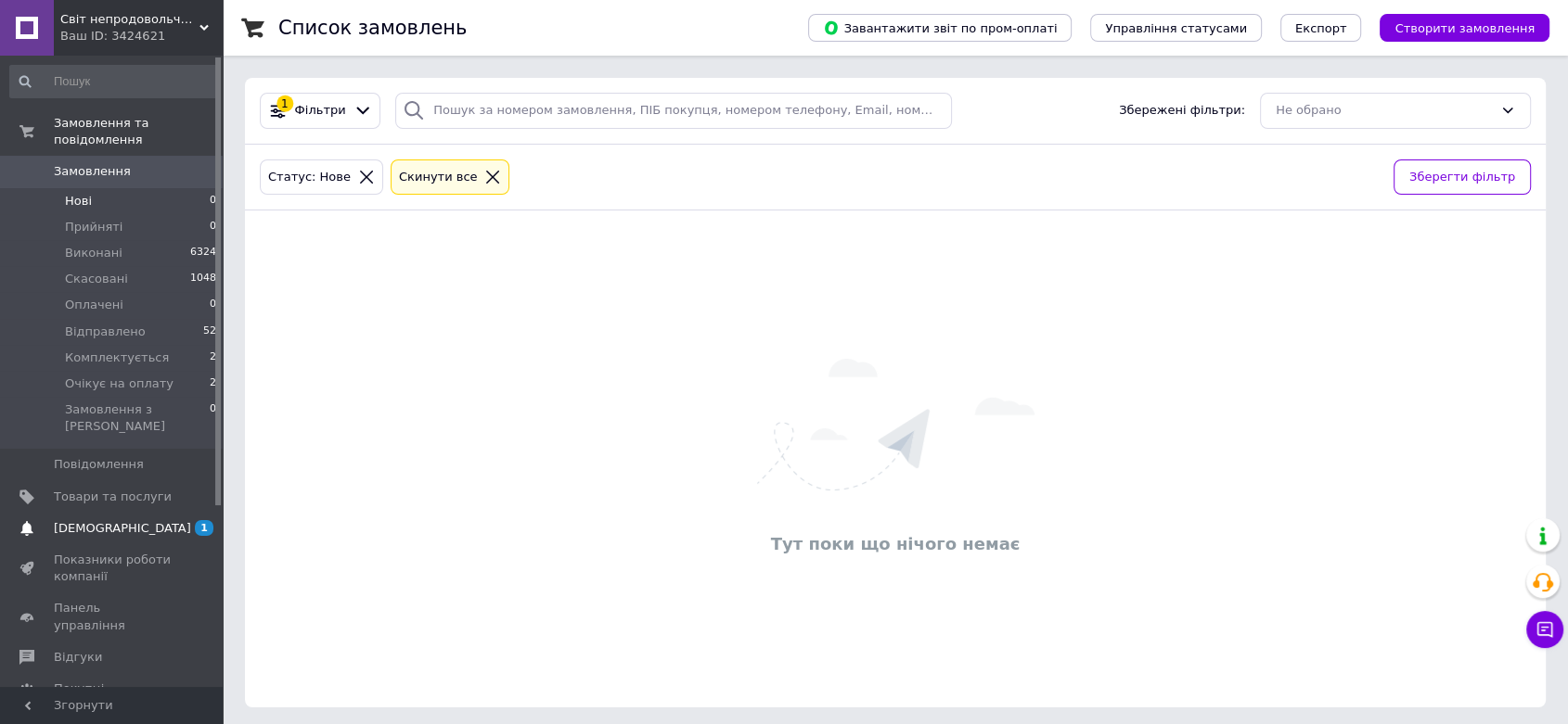
click at [152, 520] on span "[DEMOGRAPHIC_DATA]" at bounding box center [113, 529] width 118 height 17
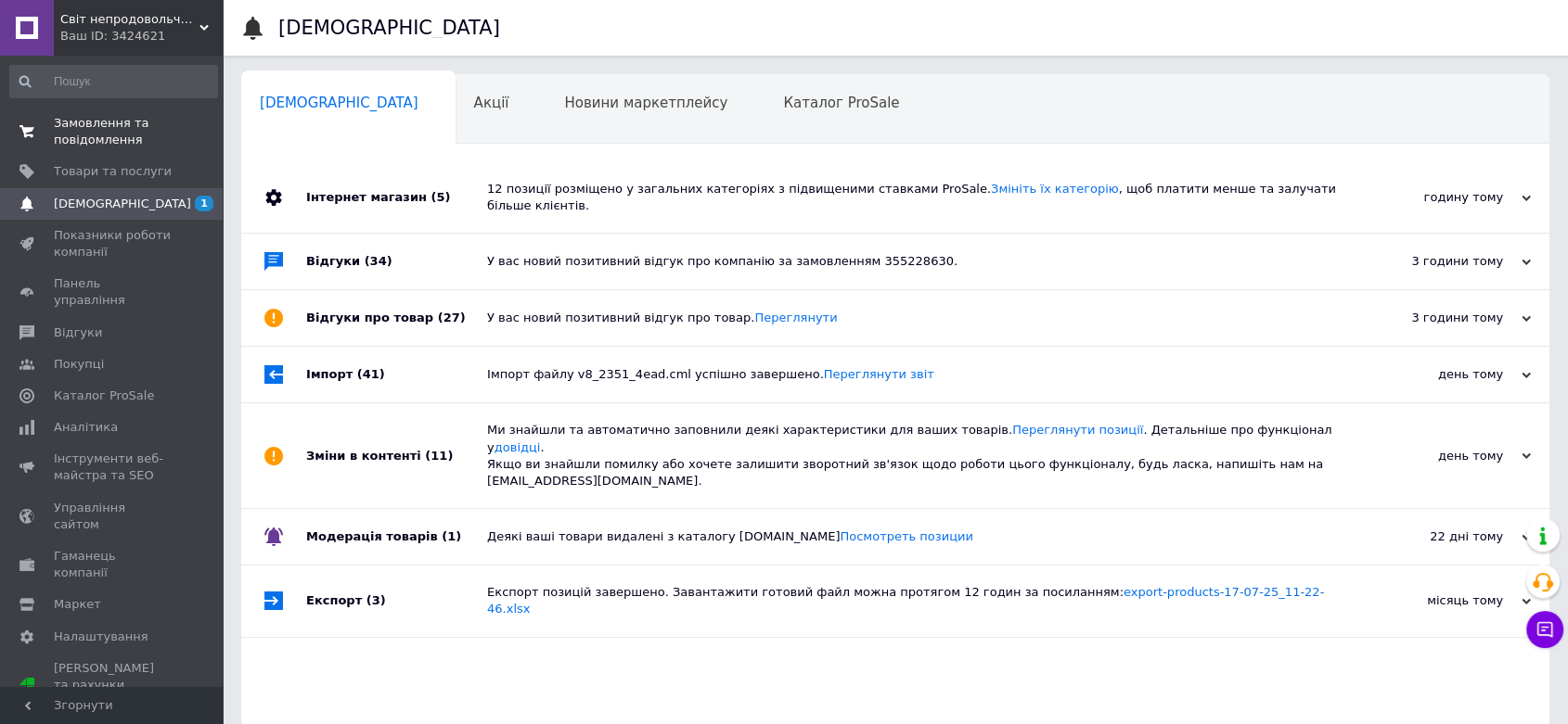
click at [83, 130] on span "Замовлення та повідомлення" at bounding box center [113, 132] width 118 height 33
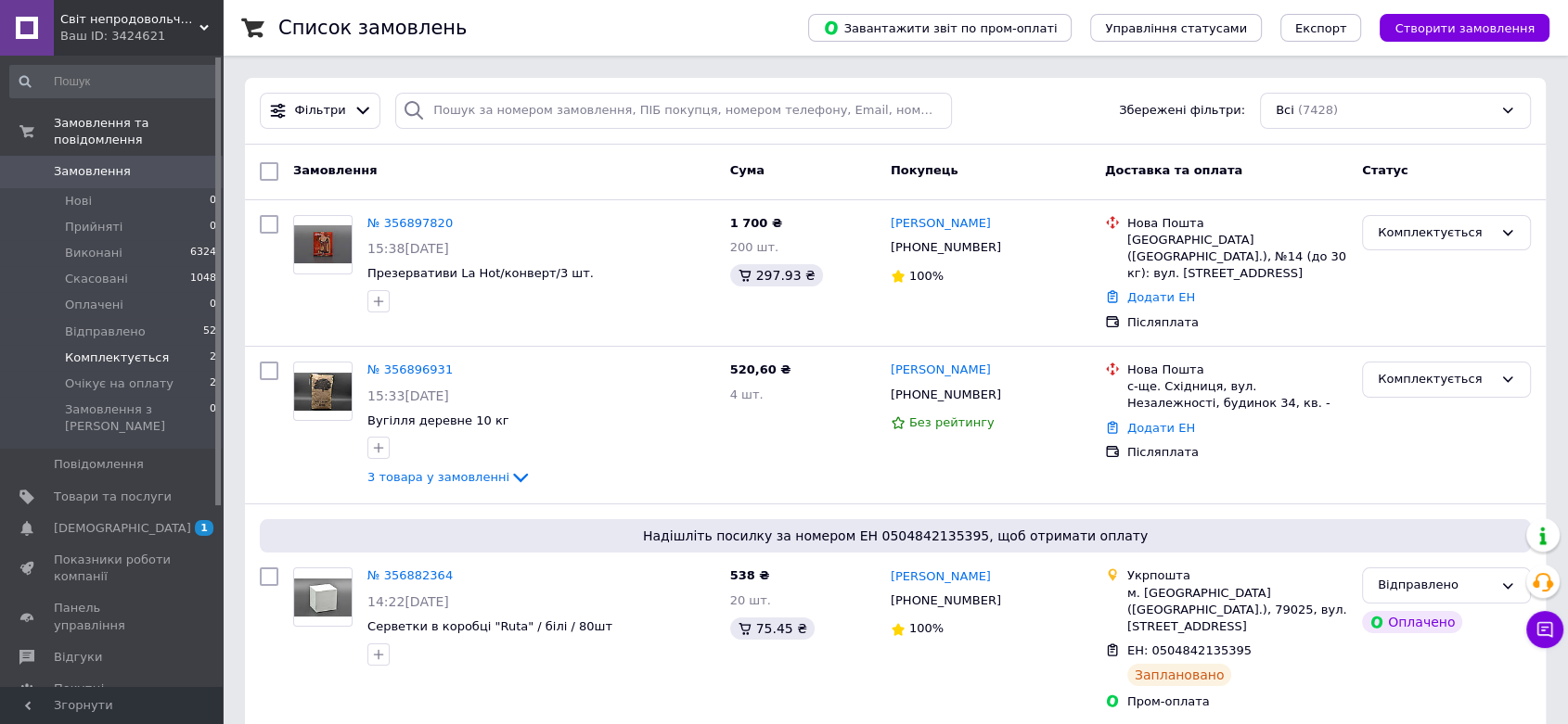
click at [126, 349] on span "Комплектується" at bounding box center [117, 358] width 104 height 17
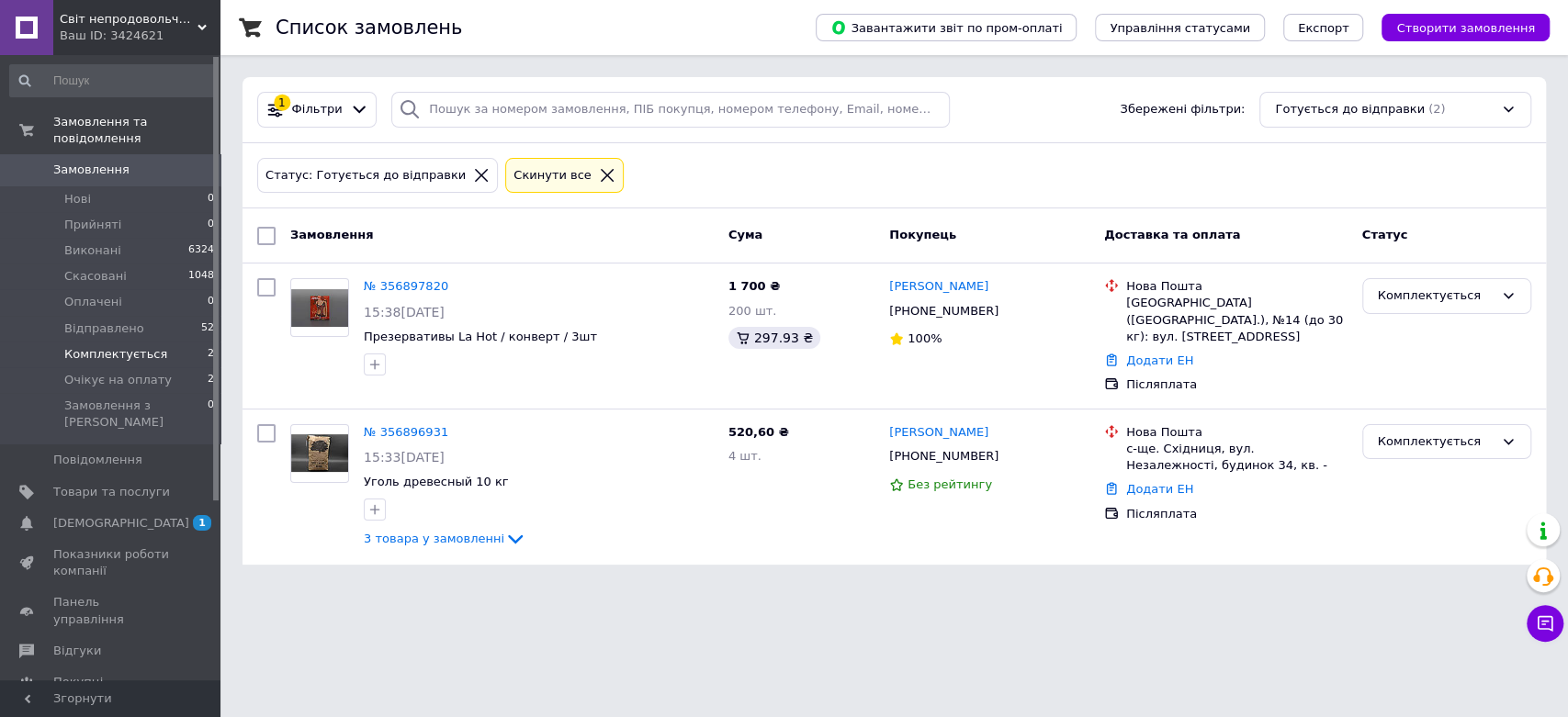
click at [166, 341] on li "Комплектується 2" at bounding box center [112, 354] width 225 height 26
click at [190, 316] on li "Відправлено 52" at bounding box center [112, 329] width 225 height 26
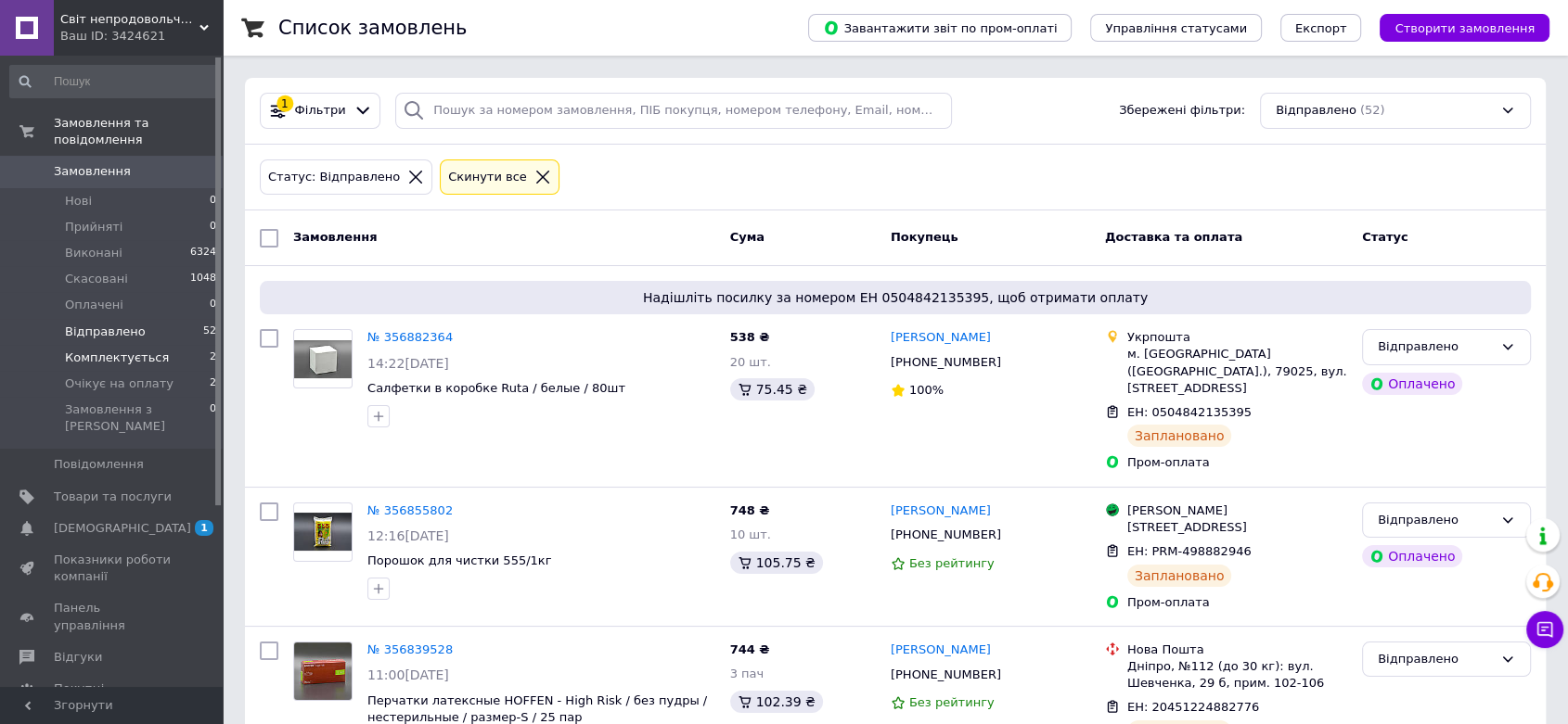
click at [172, 345] on li "Комплектується 2" at bounding box center [113, 358] width 227 height 26
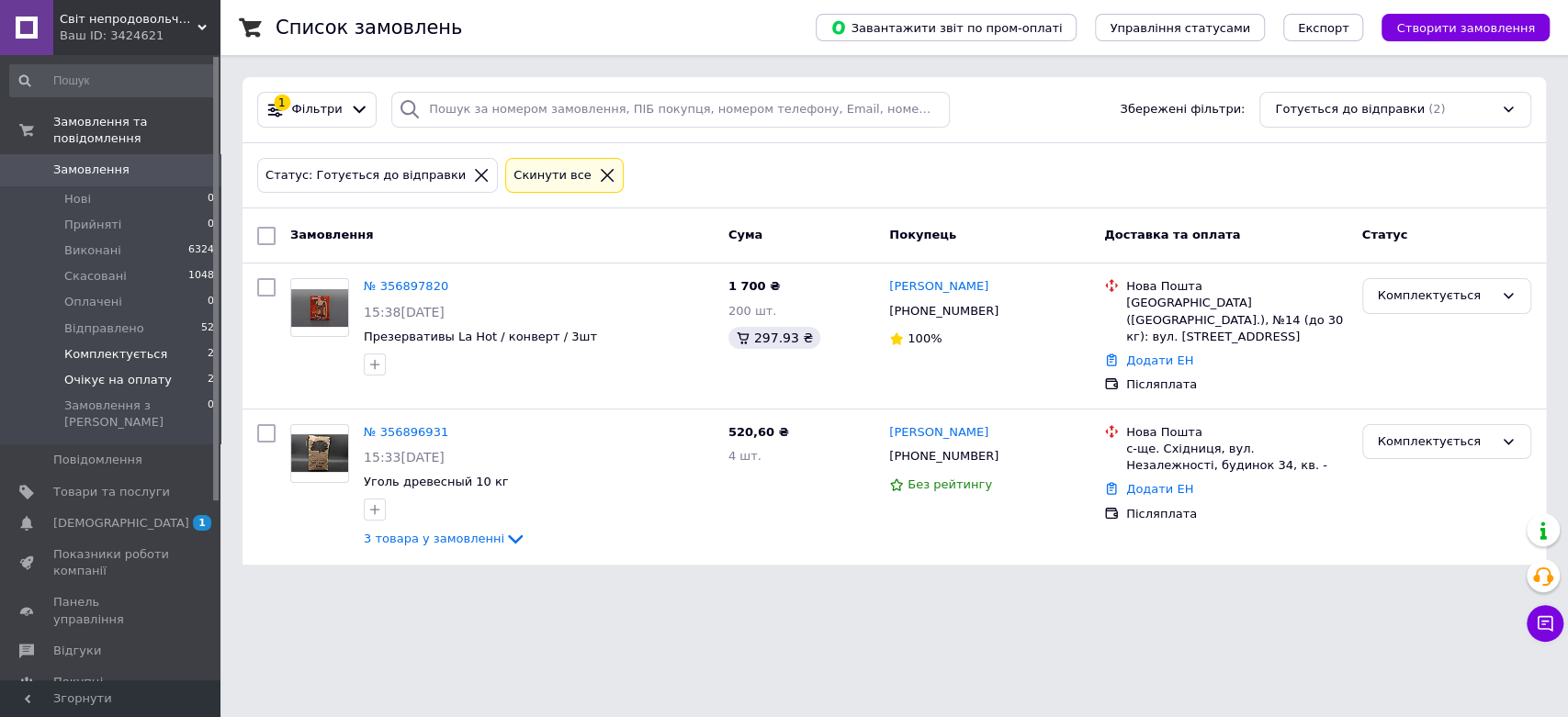
click at [176, 367] on li "Очікує на оплату 2" at bounding box center [112, 380] width 225 height 26
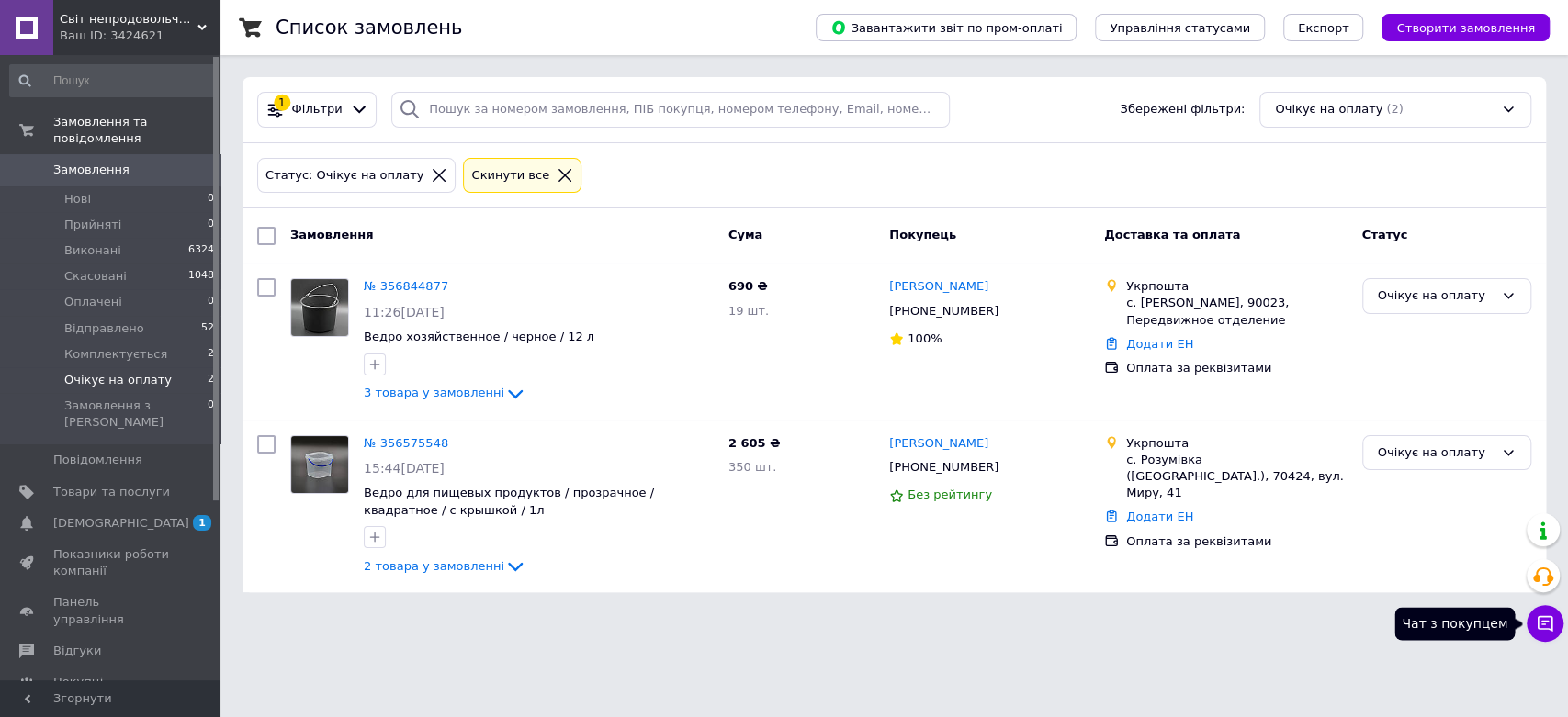
click at [1544, 619] on icon at bounding box center [1545, 623] width 18 height 18
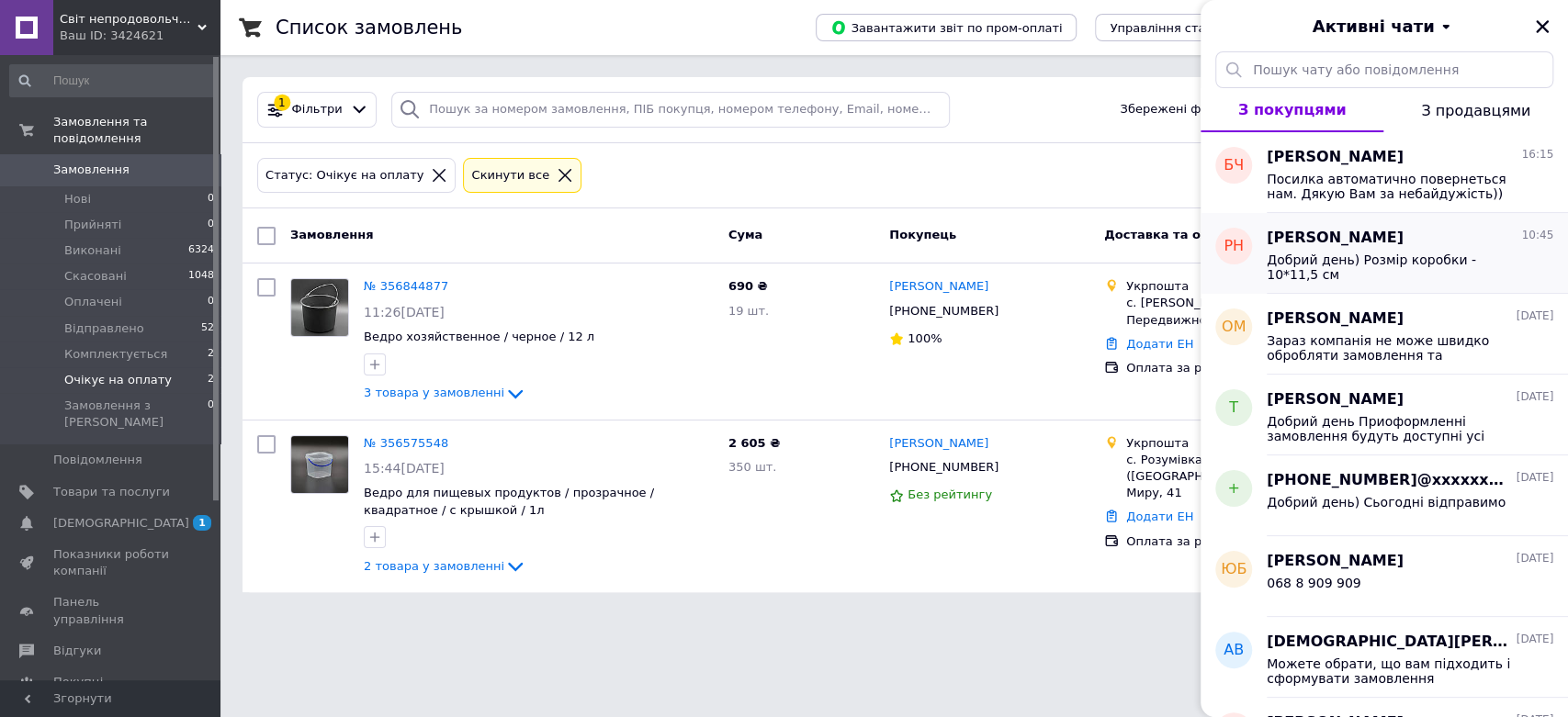
click at [1469, 232] on div "Роксоляна Нестерко 10:45" at bounding box center [1409, 237] width 286 height 21
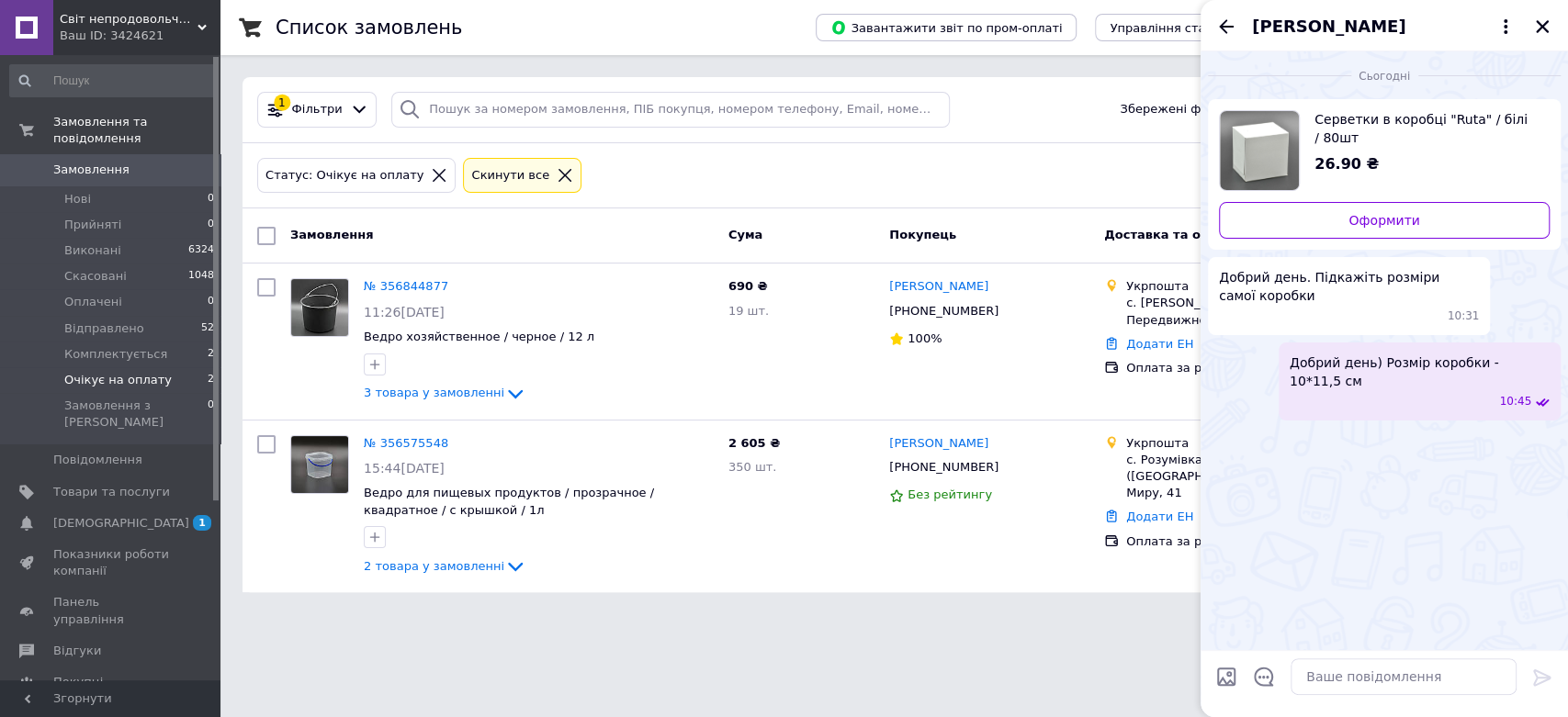
drag, startPoint x: 1229, startPoint y: 28, endPoint x: 1249, endPoint y: 28, distance: 20.0
click at [1227, 28] on icon "Назад" at bounding box center [1226, 27] width 22 height 22
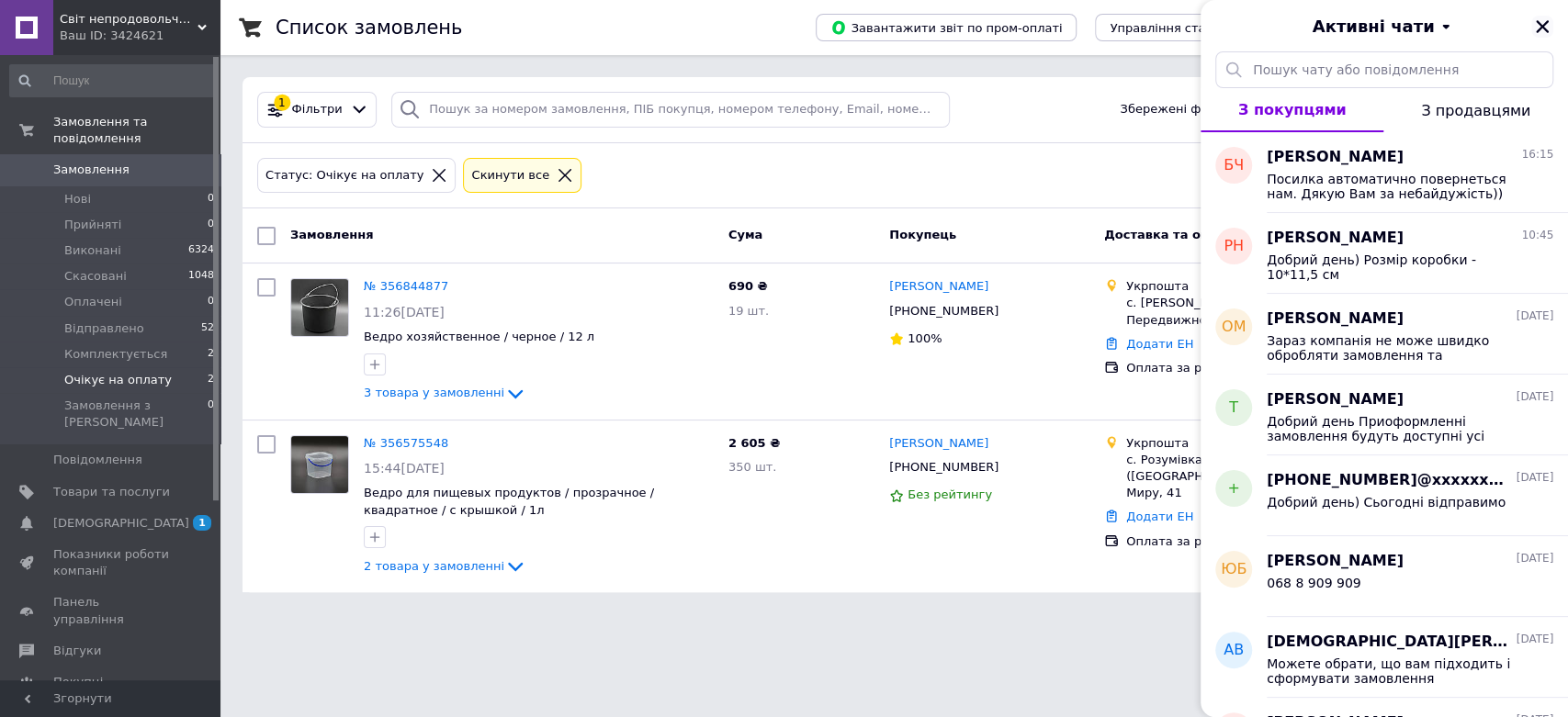
click at [1546, 24] on icon "Закрити" at bounding box center [1542, 27] width 17 height 17
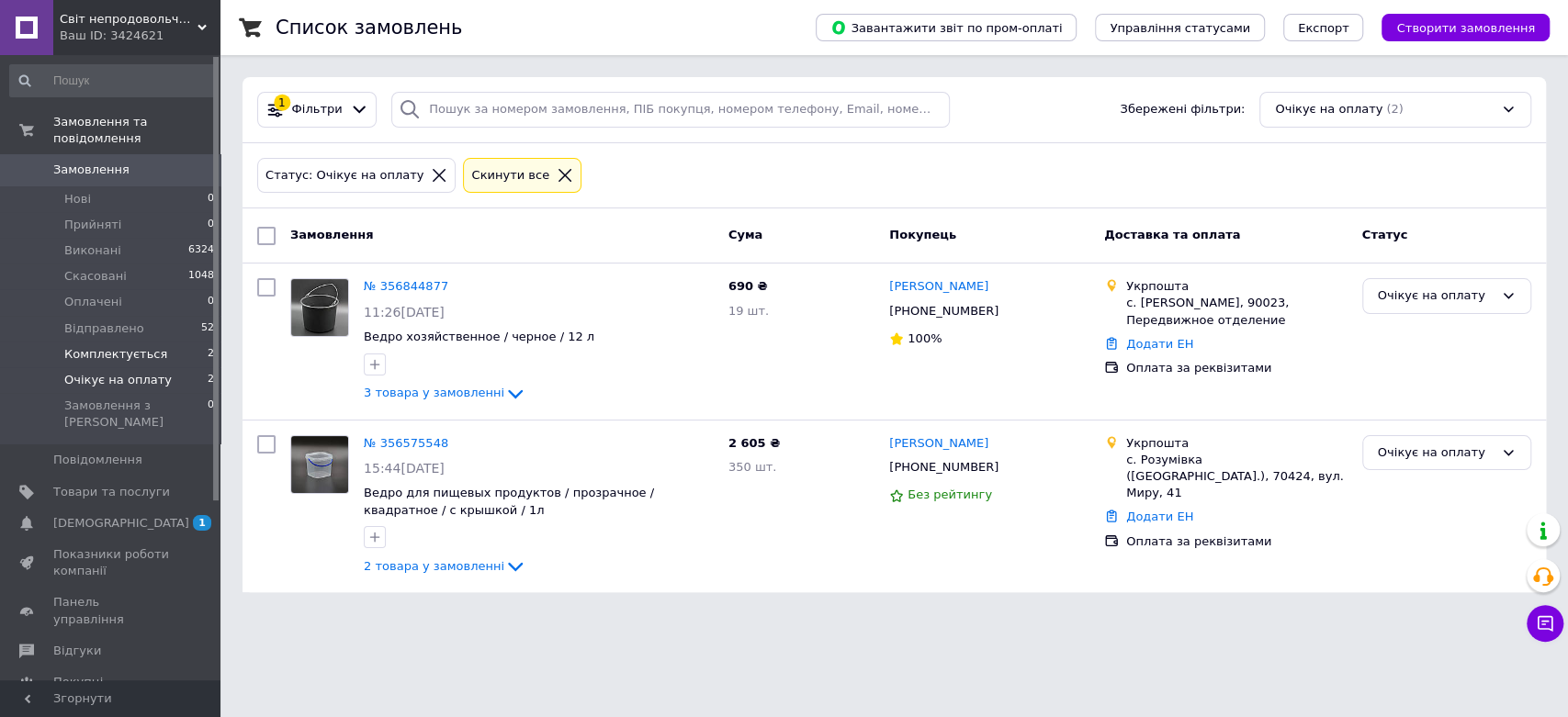
click at [145, 346] on span "Комплектується" at bounding box center [116, 354] width 103 height 17
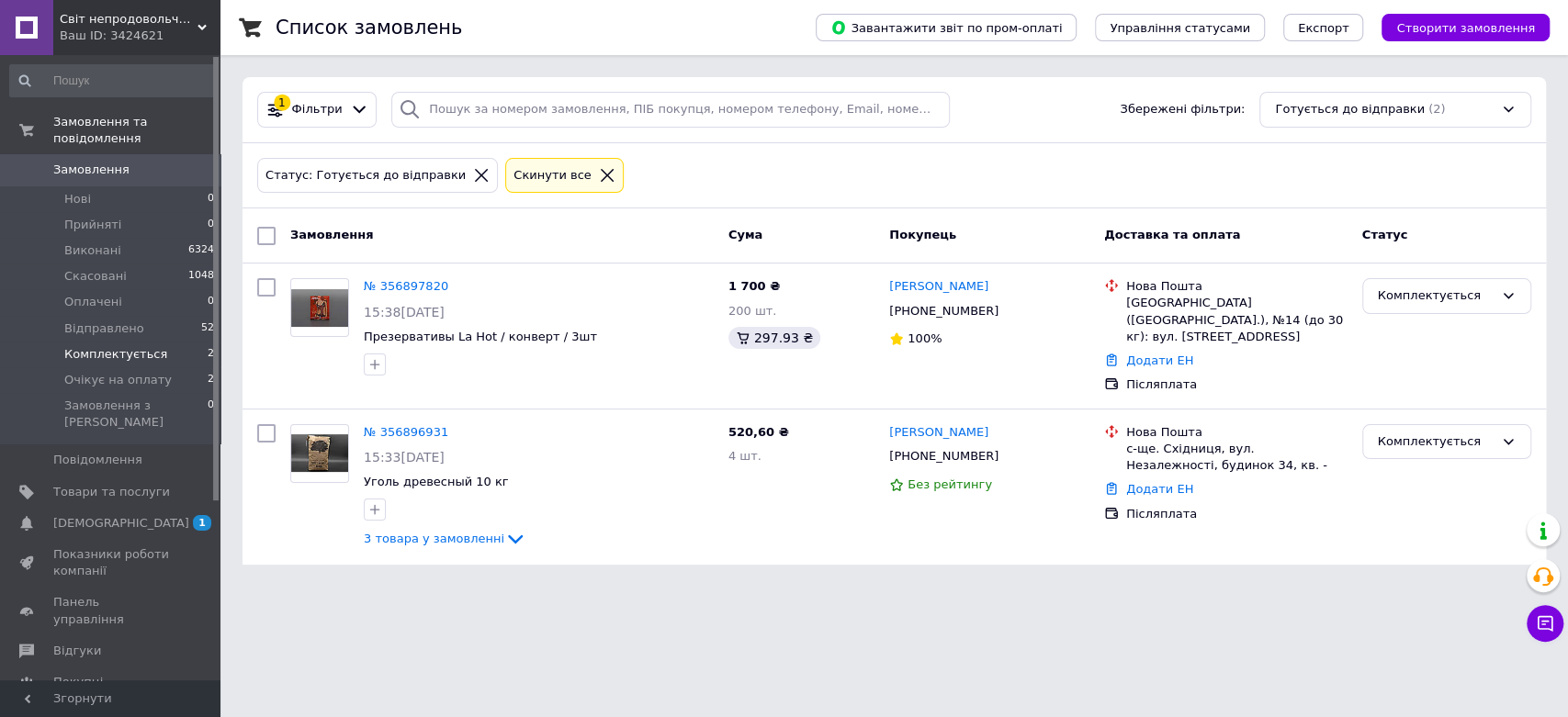
click at [126, 346] on span "Комплектується" at bounding box center [116, 354] width 103 height 17
click at [152, 341] on li "Комплектується 2" at bounding box center [112, 354] width 225 height 26
click at [83, 191] on span "Нові" at bounding box center [77, 199] width 27 height 17
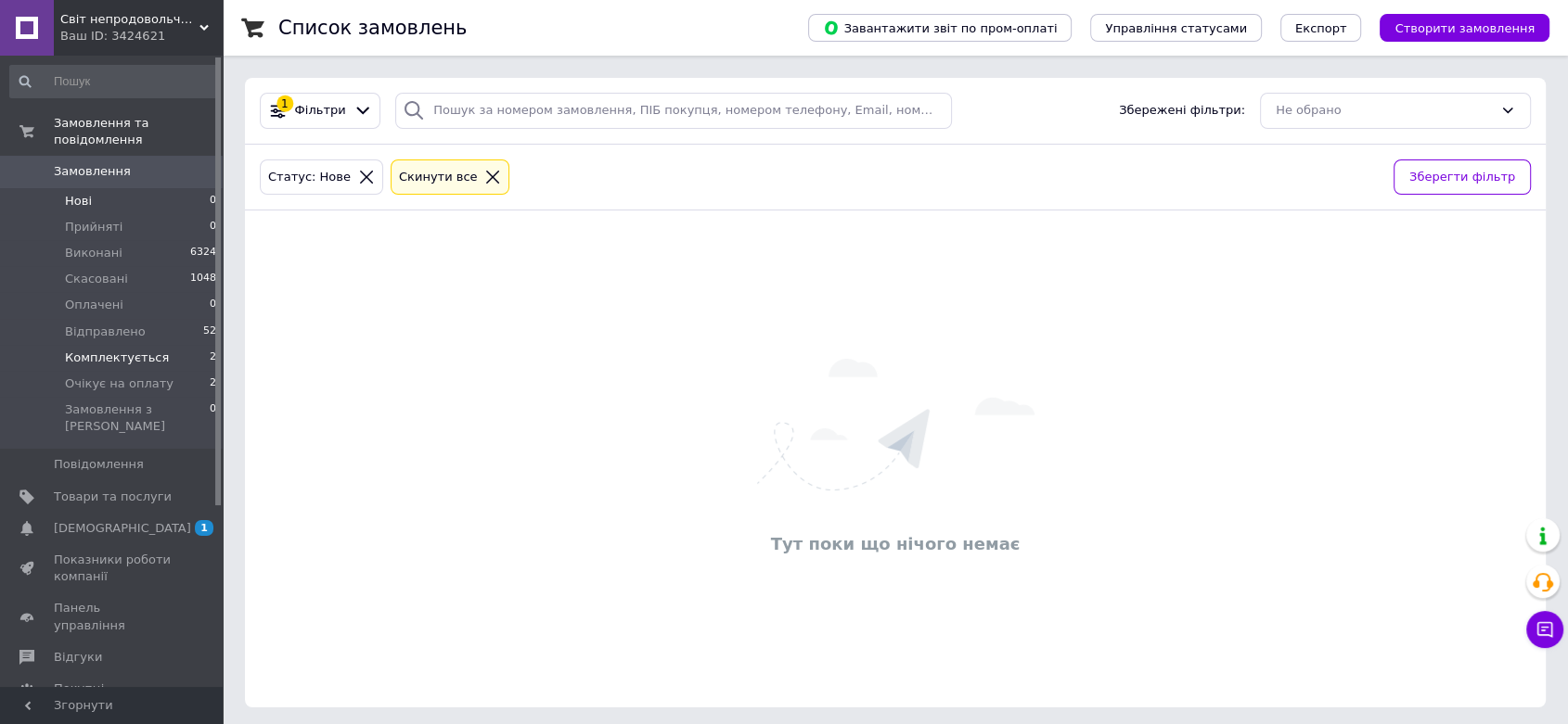
click at [125, 349] on span "Комплектується" at bounding box center [117, 358] width 104 height 17
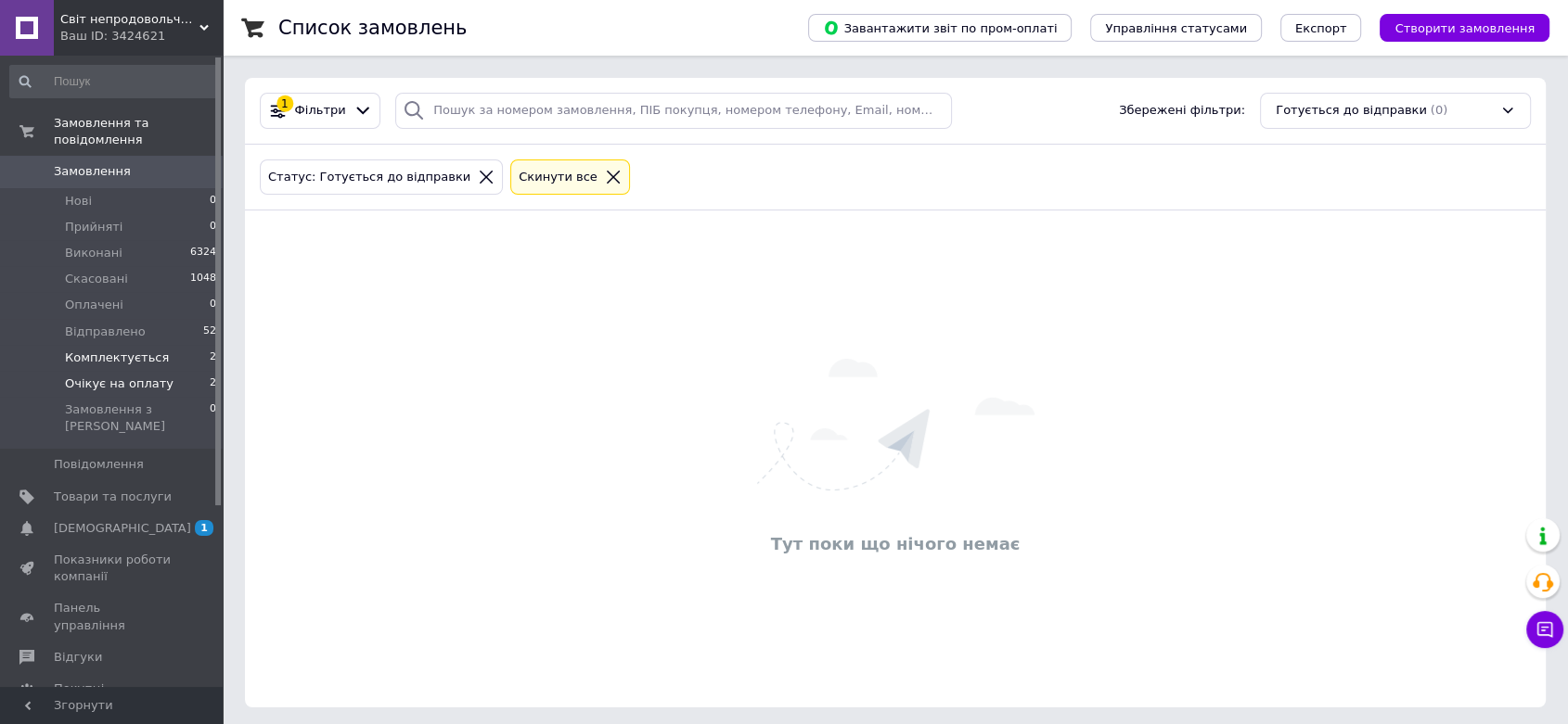
click at [141, 375] on span "Очікує на оплату" at bounding box center [119, 384] width 109 height 17
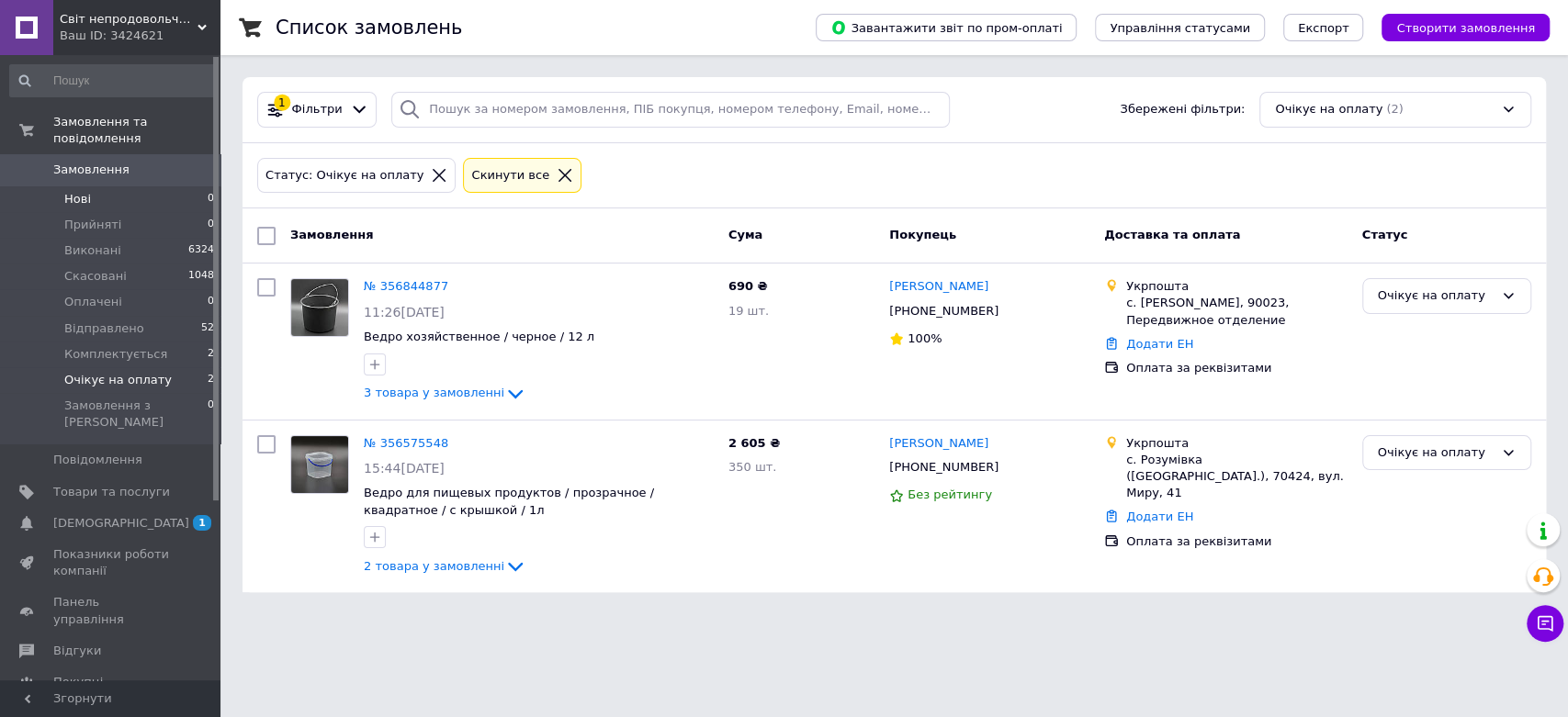
click at [110, 186] on li "Нові 0" at bounding box center [112, 199] width 225 height 26
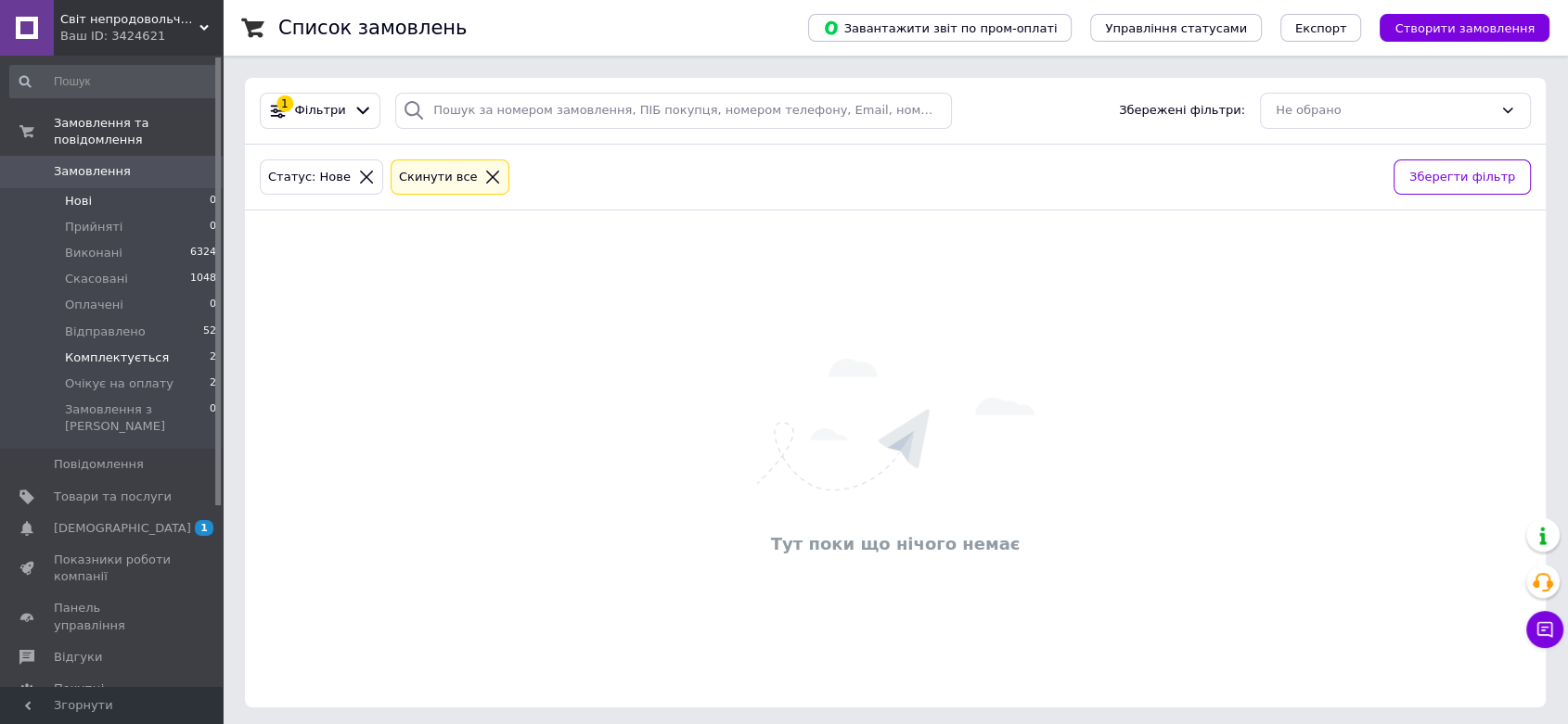
click at [96, 349] on span "Комплектується" at bounding box center [117, 358] width 104 height 17
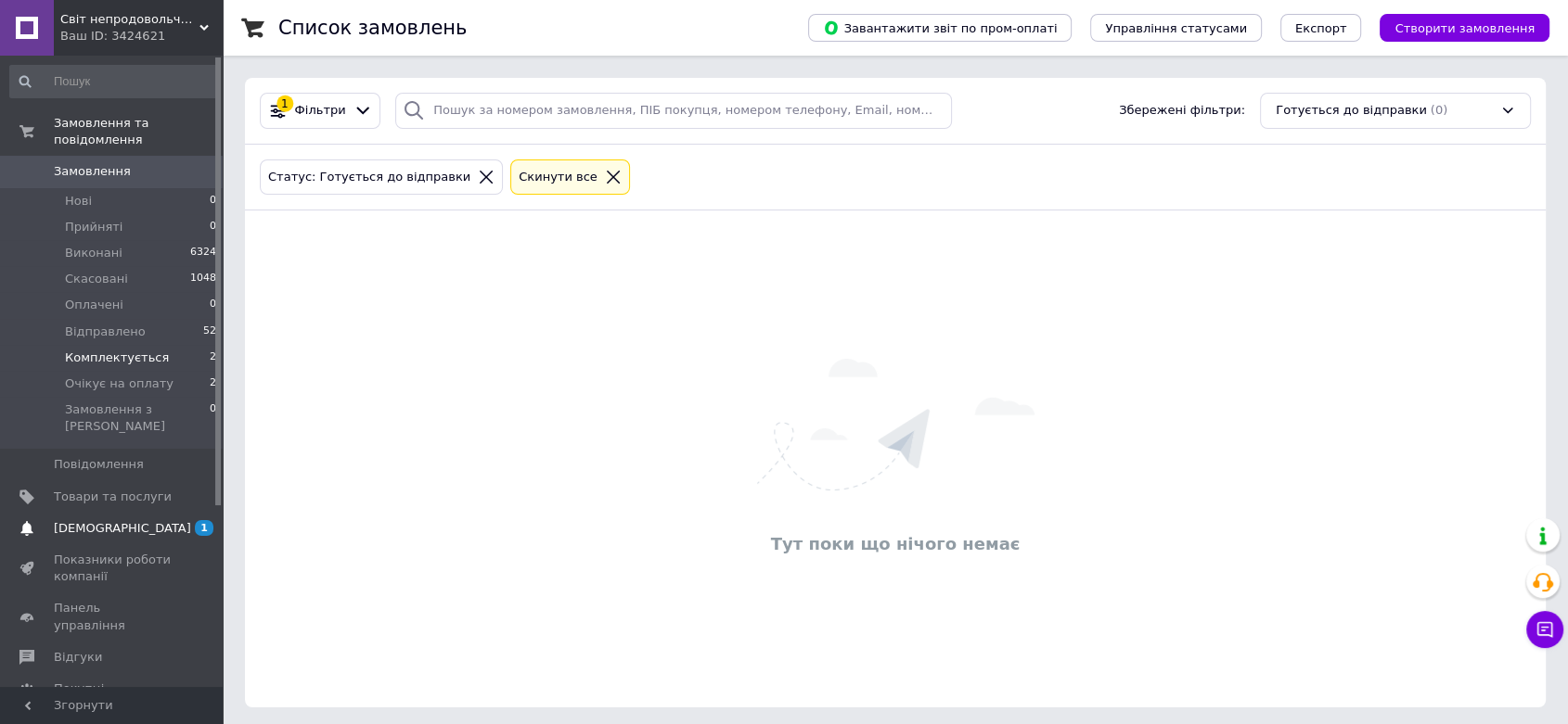
click at [119, 520] on span "[DEMOGRAPHIC_DATA]" at bounding box center [123, 529] width 138 height 17
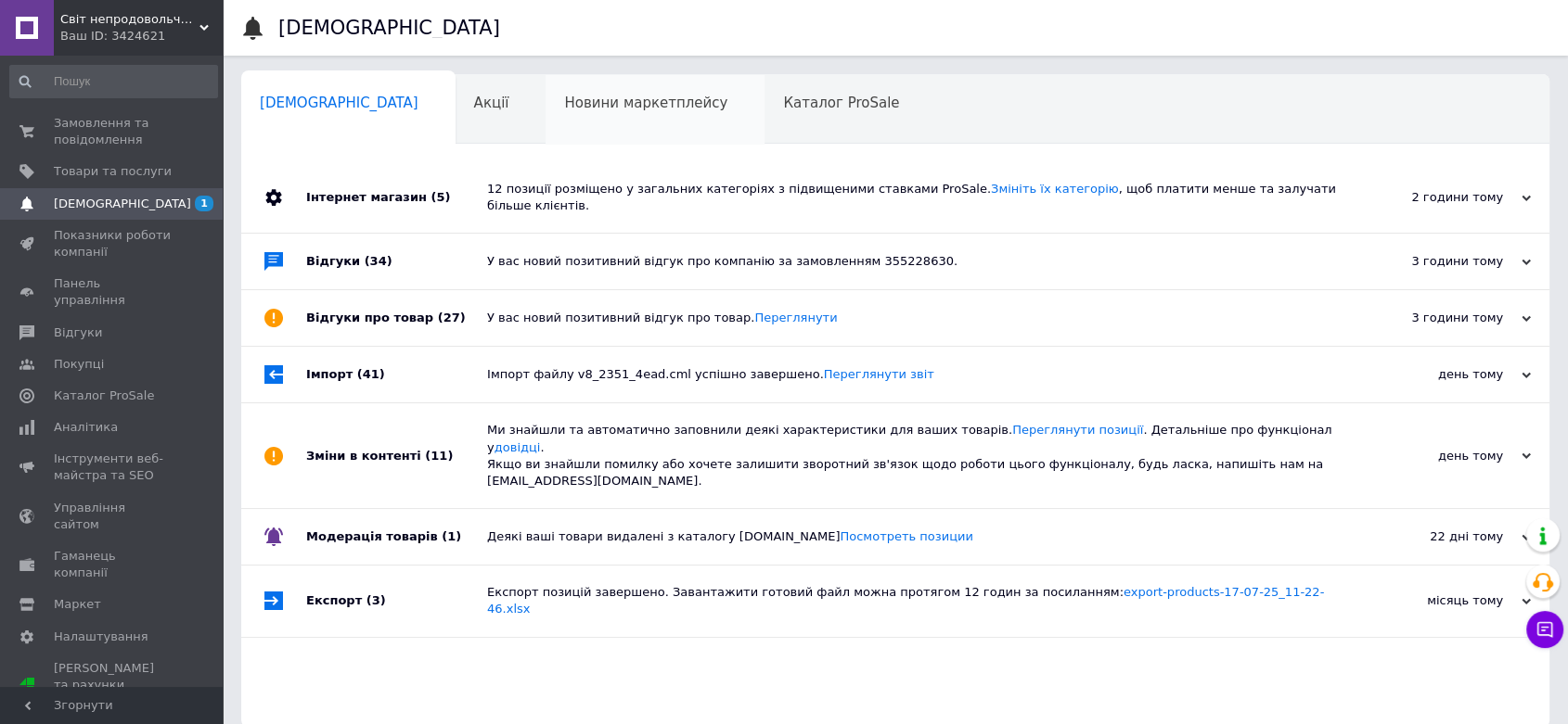
click at [545, 117] on div "Новини маркетплейсу 0" at bounding box center [654, 111] width 219 height 71
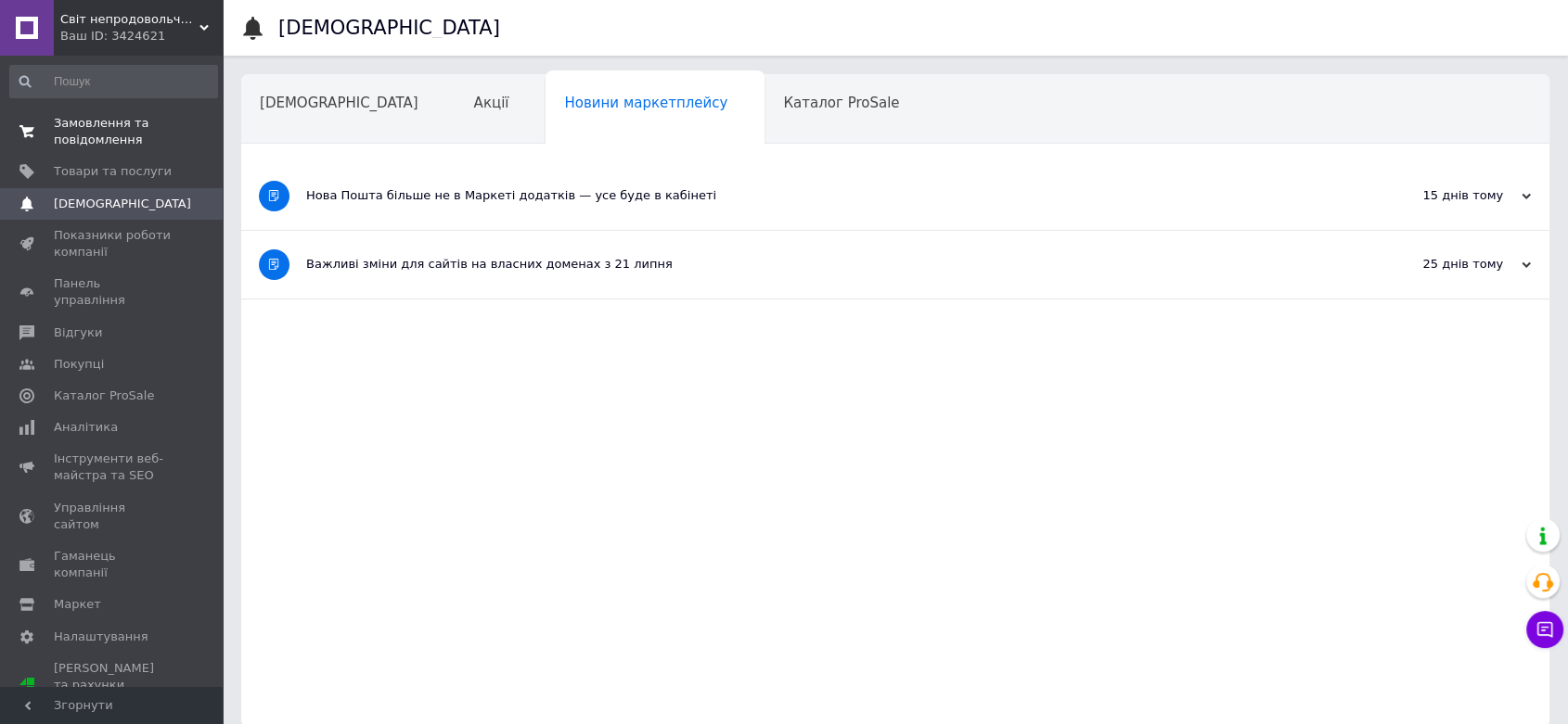
click at [112, 125] on span "Замовлення та повідомлення" at bounding box center [113, 132] width 118 height 33
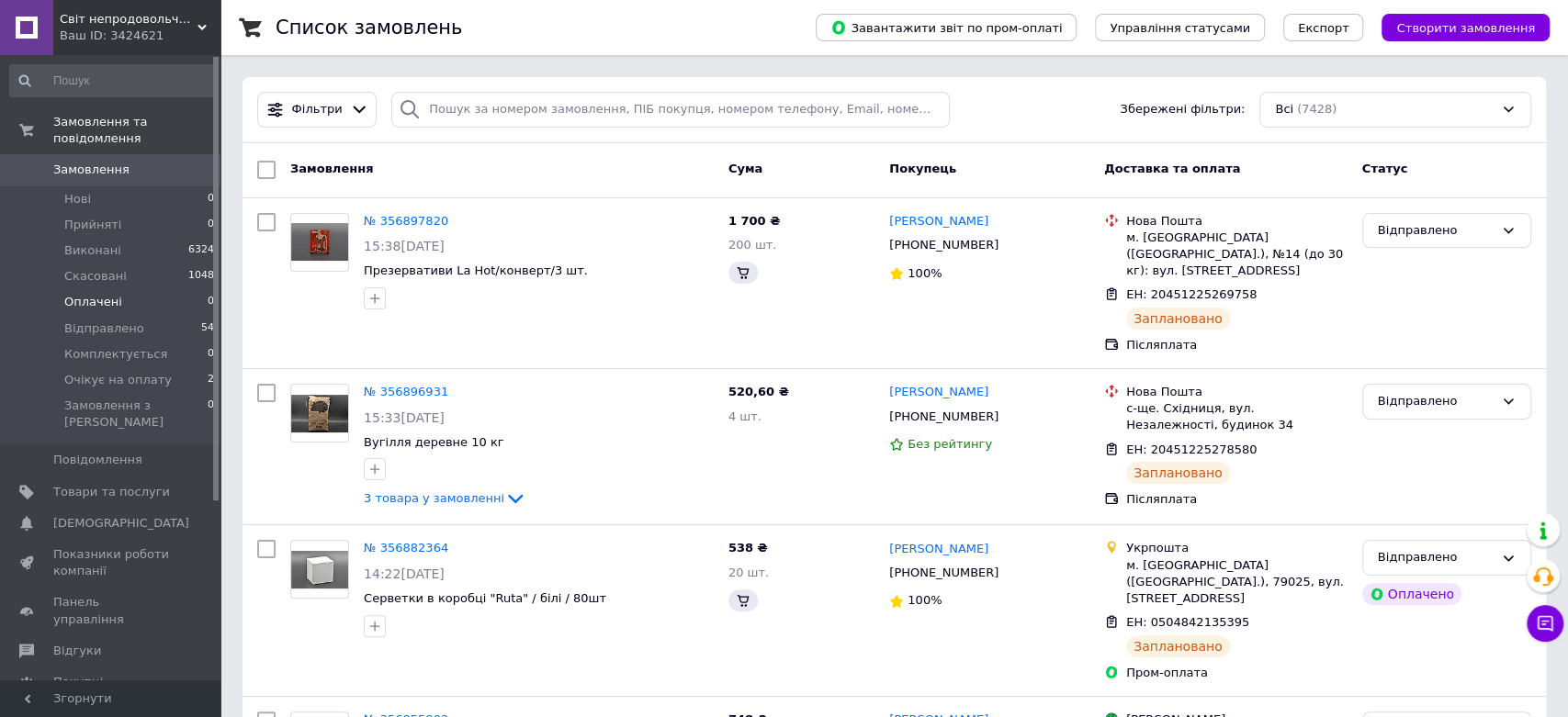
click at [115, 294] on span "Оплачені" at bounding box center [93, 302] width 58 height 17
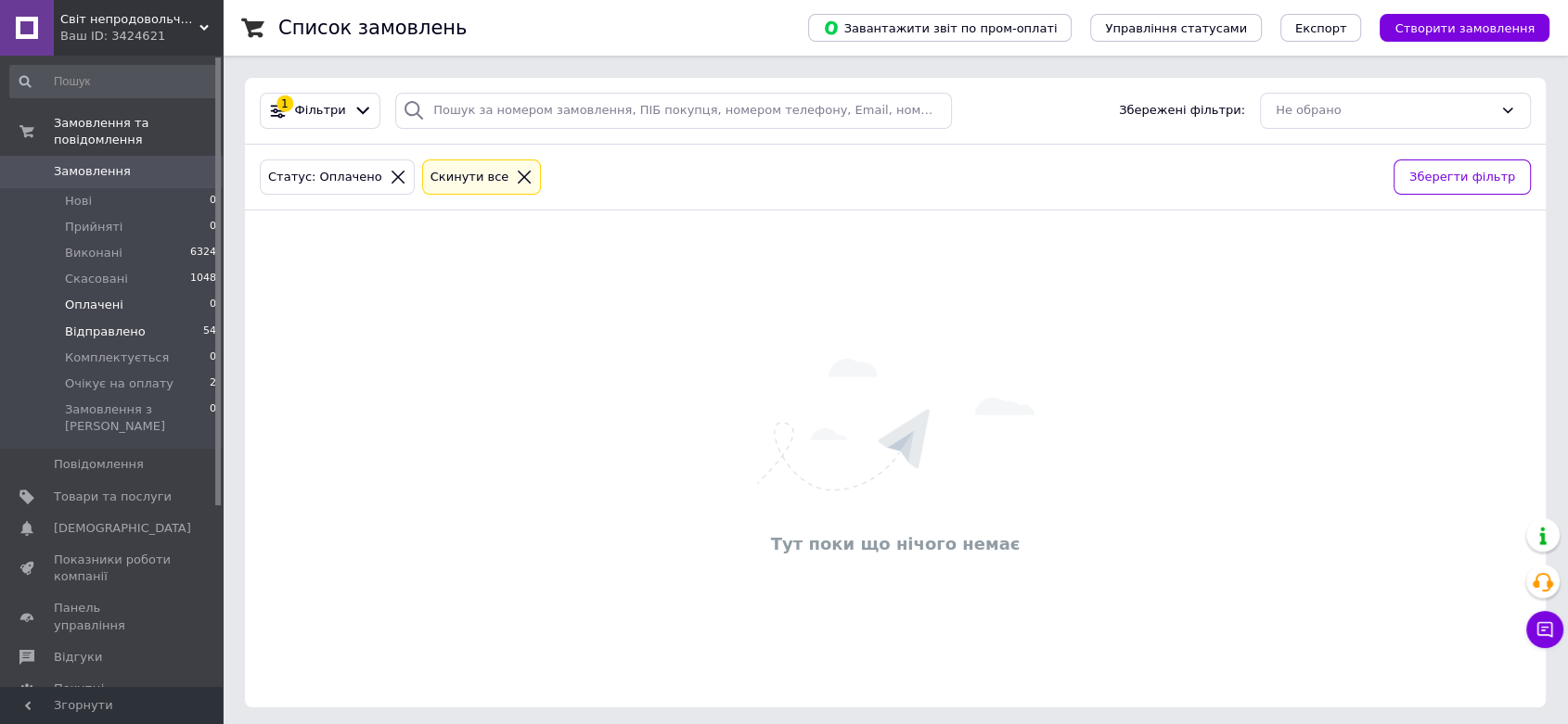
click at [137, 320] on li "Відправлено 54" at bounding box center [113, 332] width 227 height 26
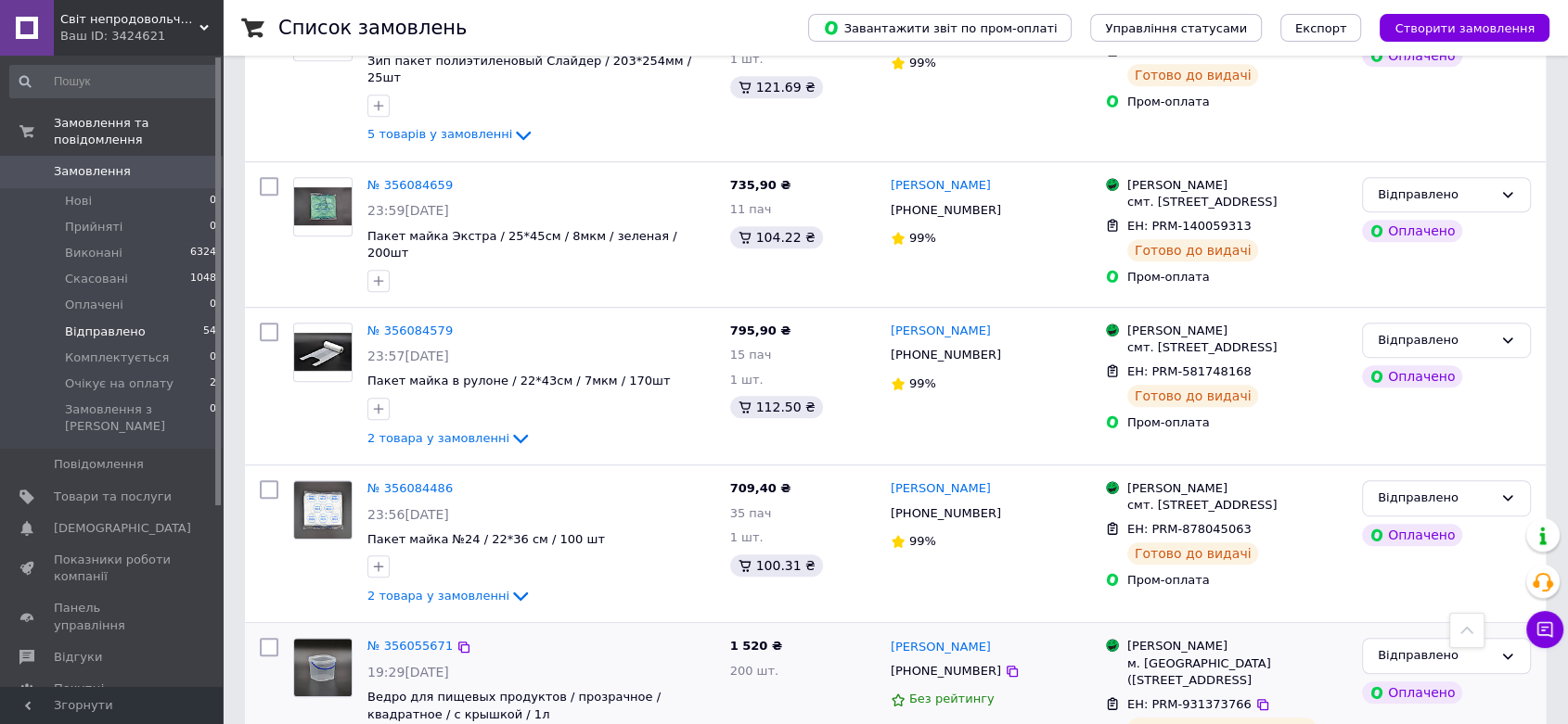
scroll to position [8414, 0]
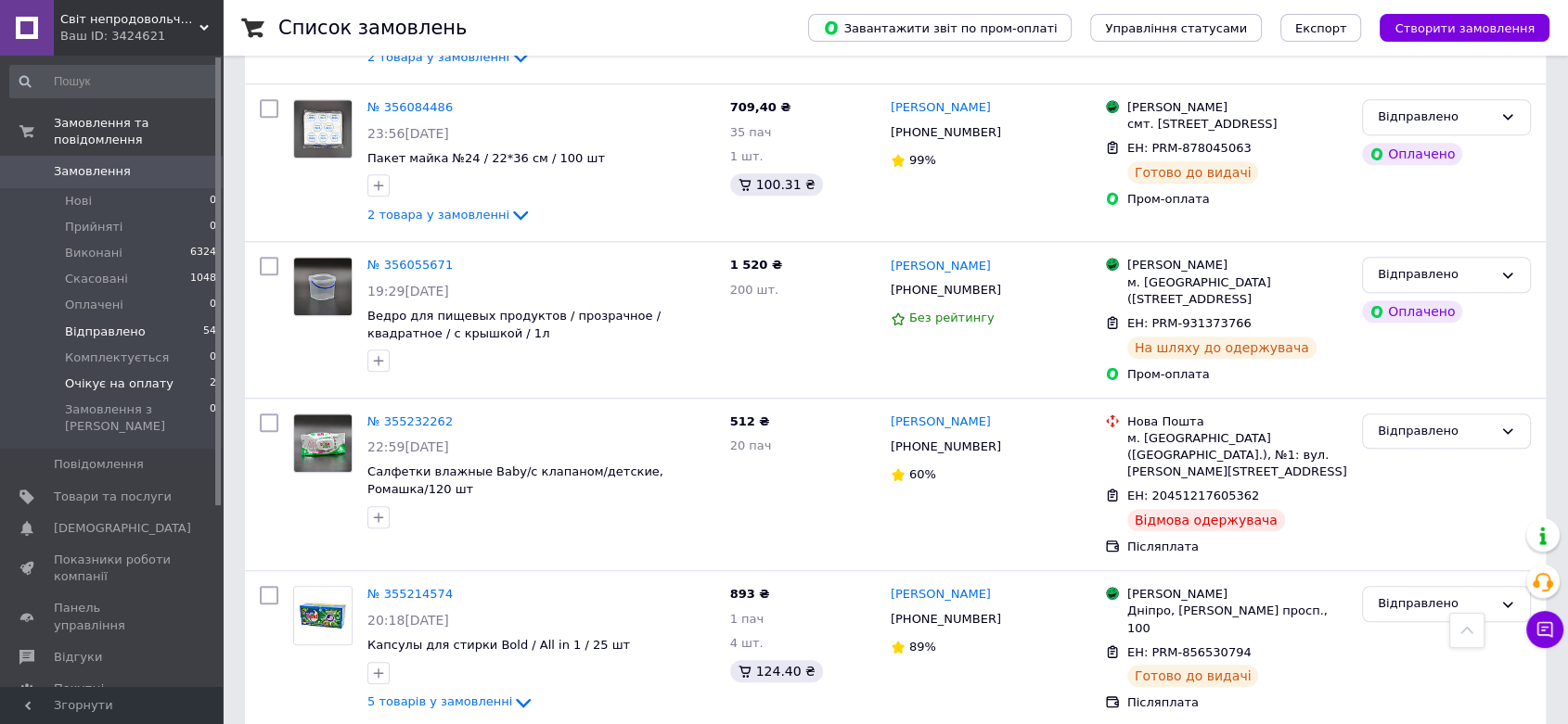
click at [140, 375] on span "Очікує на оплату" at bounding box center [119, 384] width 109 height 17
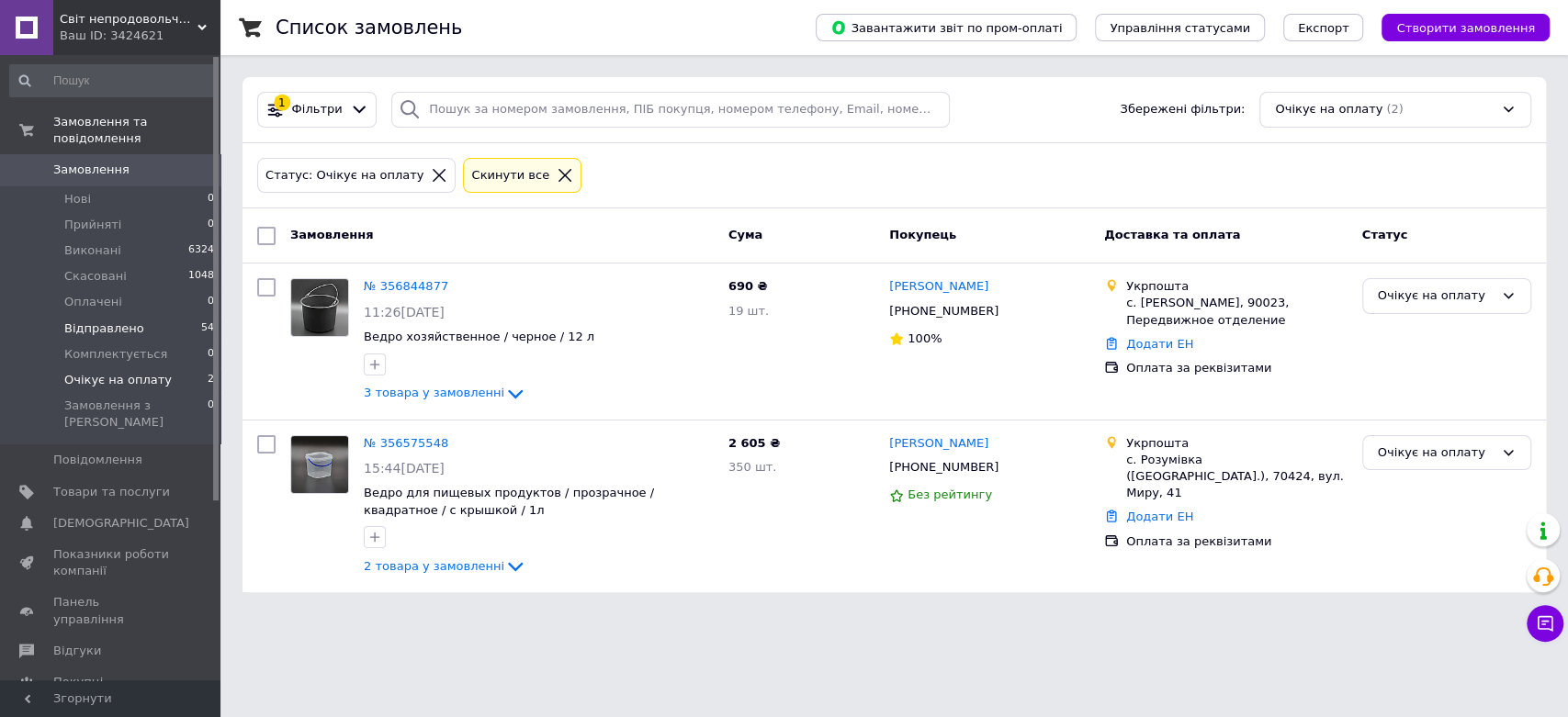
click at [145, 316] on li "Відправлено 54" at bounding box center [112, 329] width 225 height 26
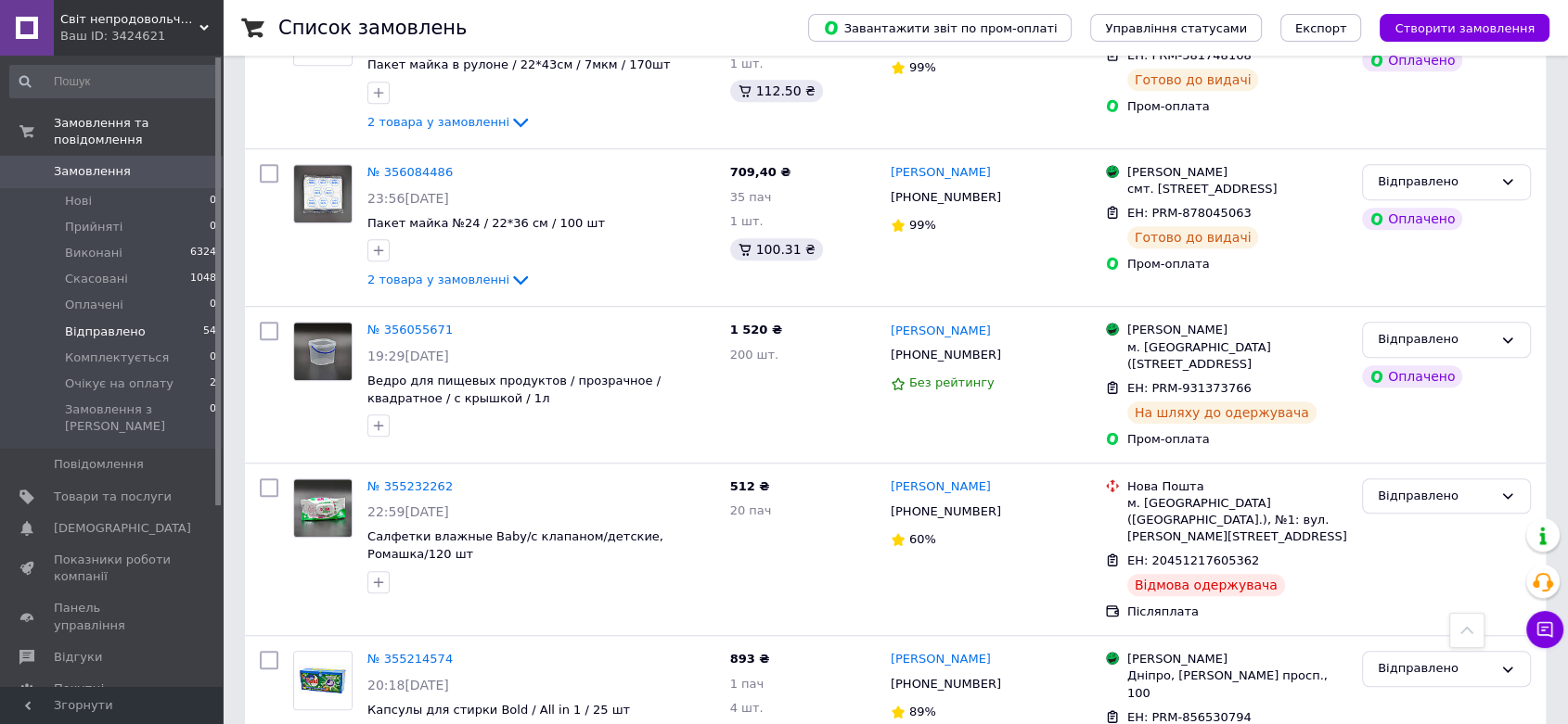
scroll to position [8414, 0]
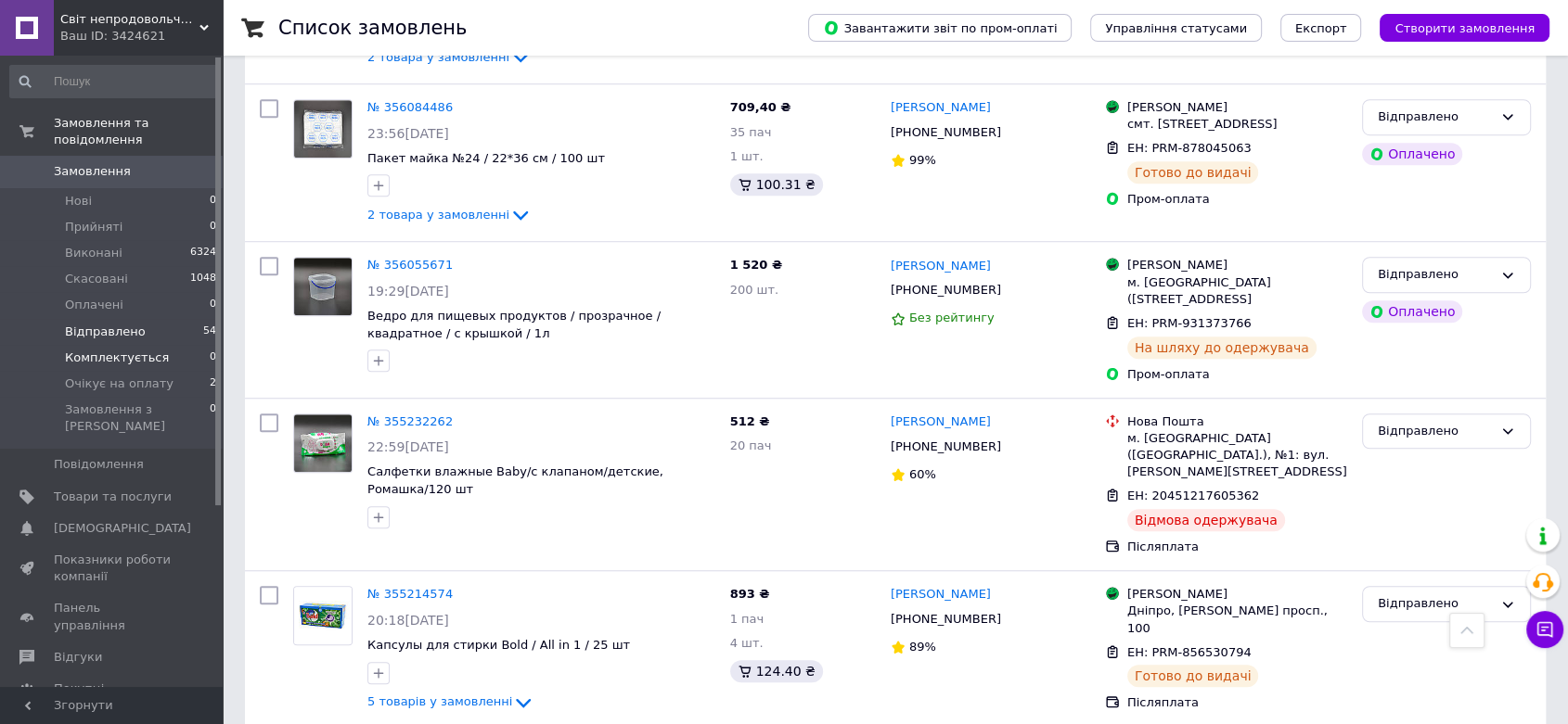
click at [92, 349] on span "Комплектується" at bounding box center [117, 358] width 104 height 17
